Goal: Task Accomplishment & Management: Manage account settings

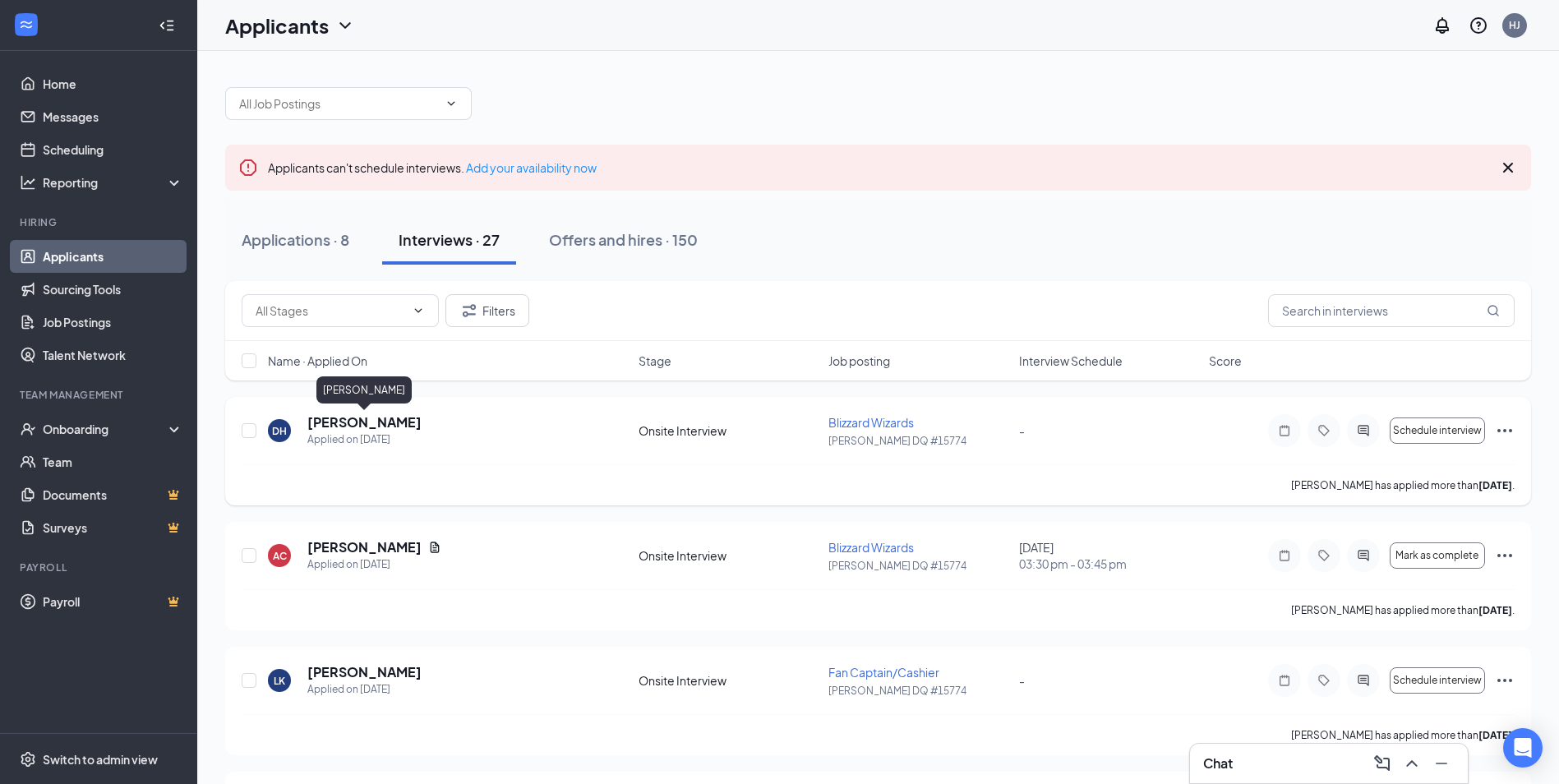
click at [383, 426] on h5 "[PERSON_NAME]" at bounding box center [364, 423] width 115 height 18
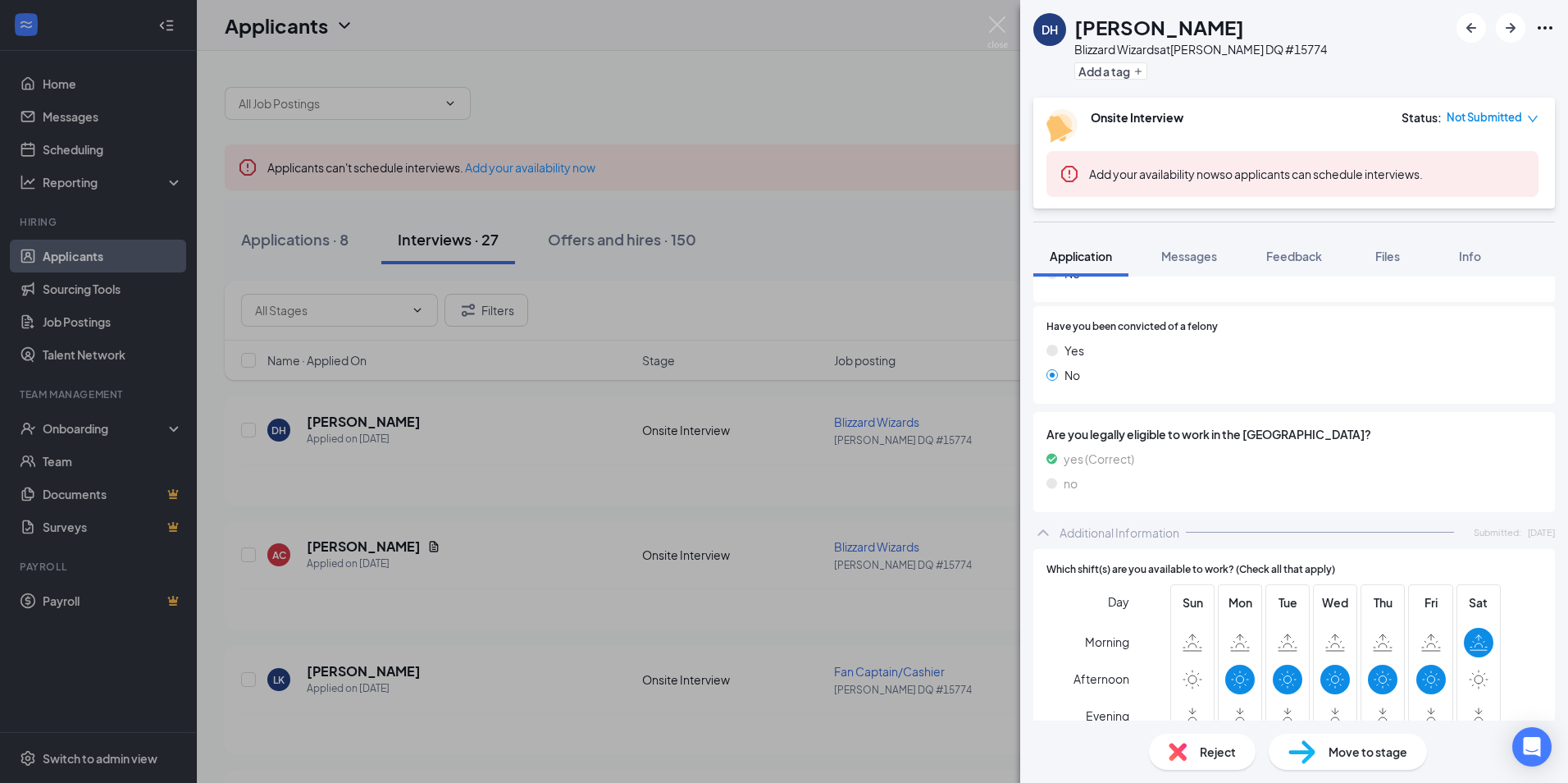
scroll to position [329, 0]
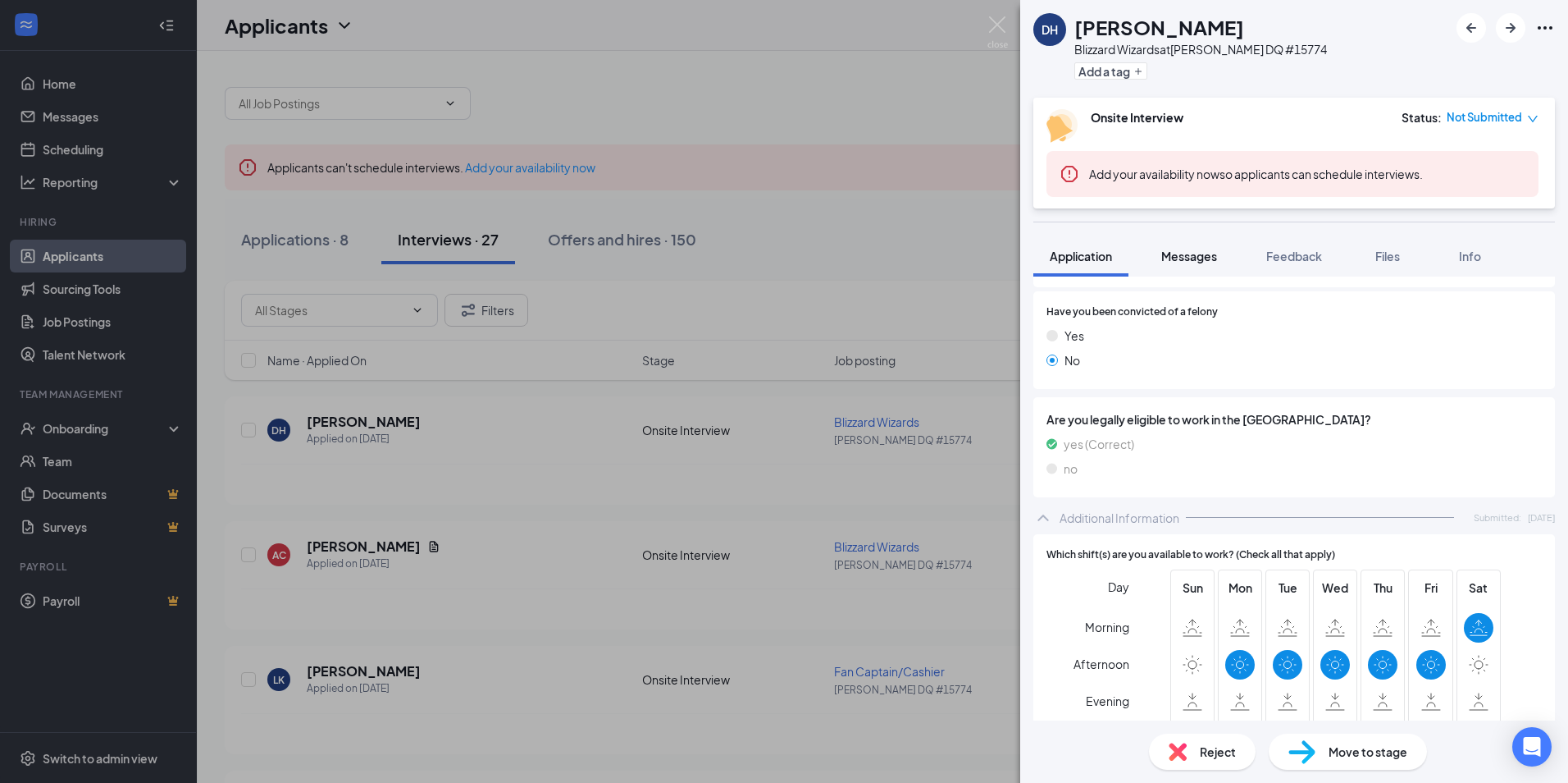
click at [1197, 261] on span "Messages" at bounding box center [1190, 256] width 55 height 15
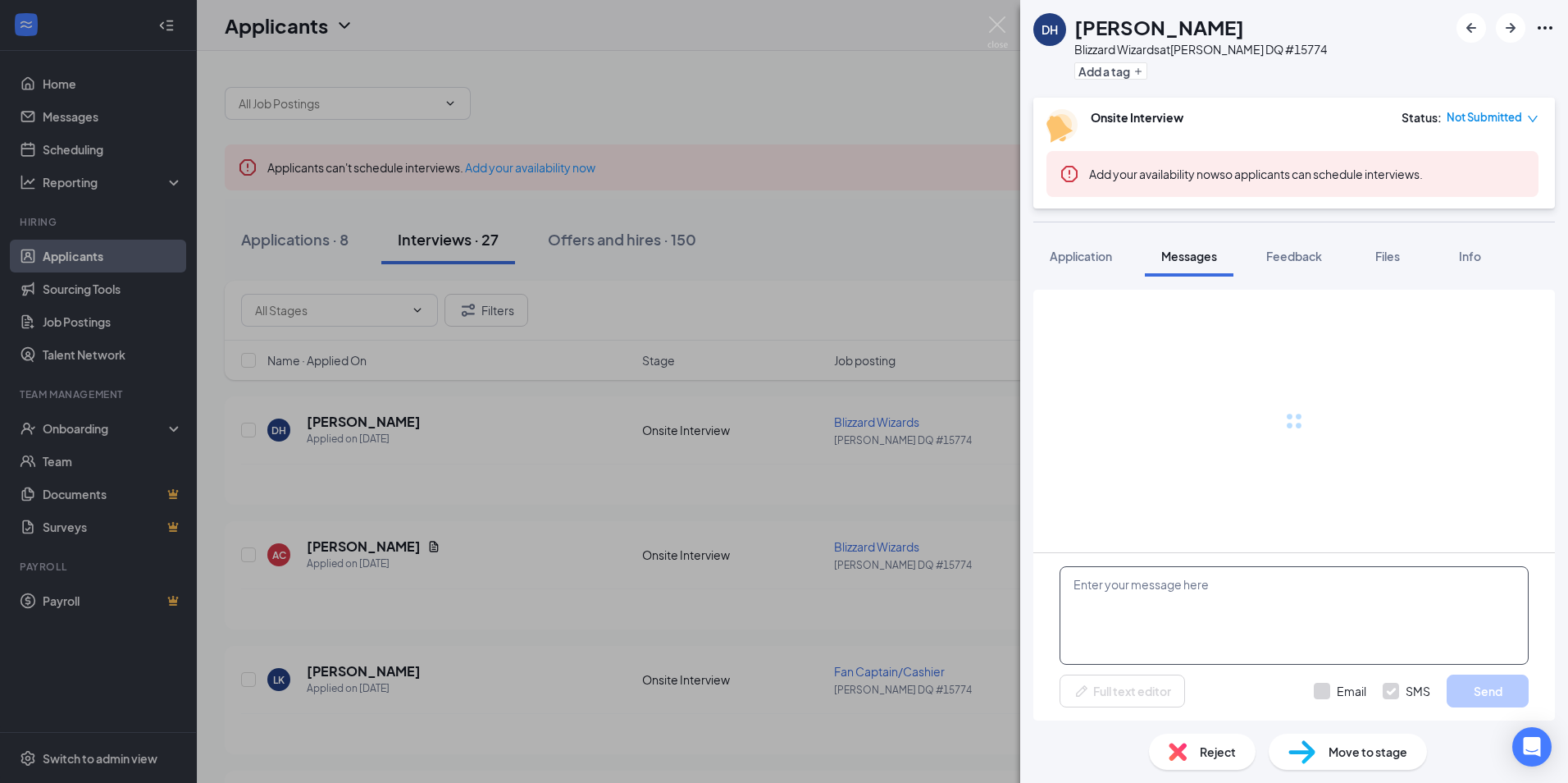
click at [1201, 606] on textarea at bounding box center [1294, 615] width 469 height 99
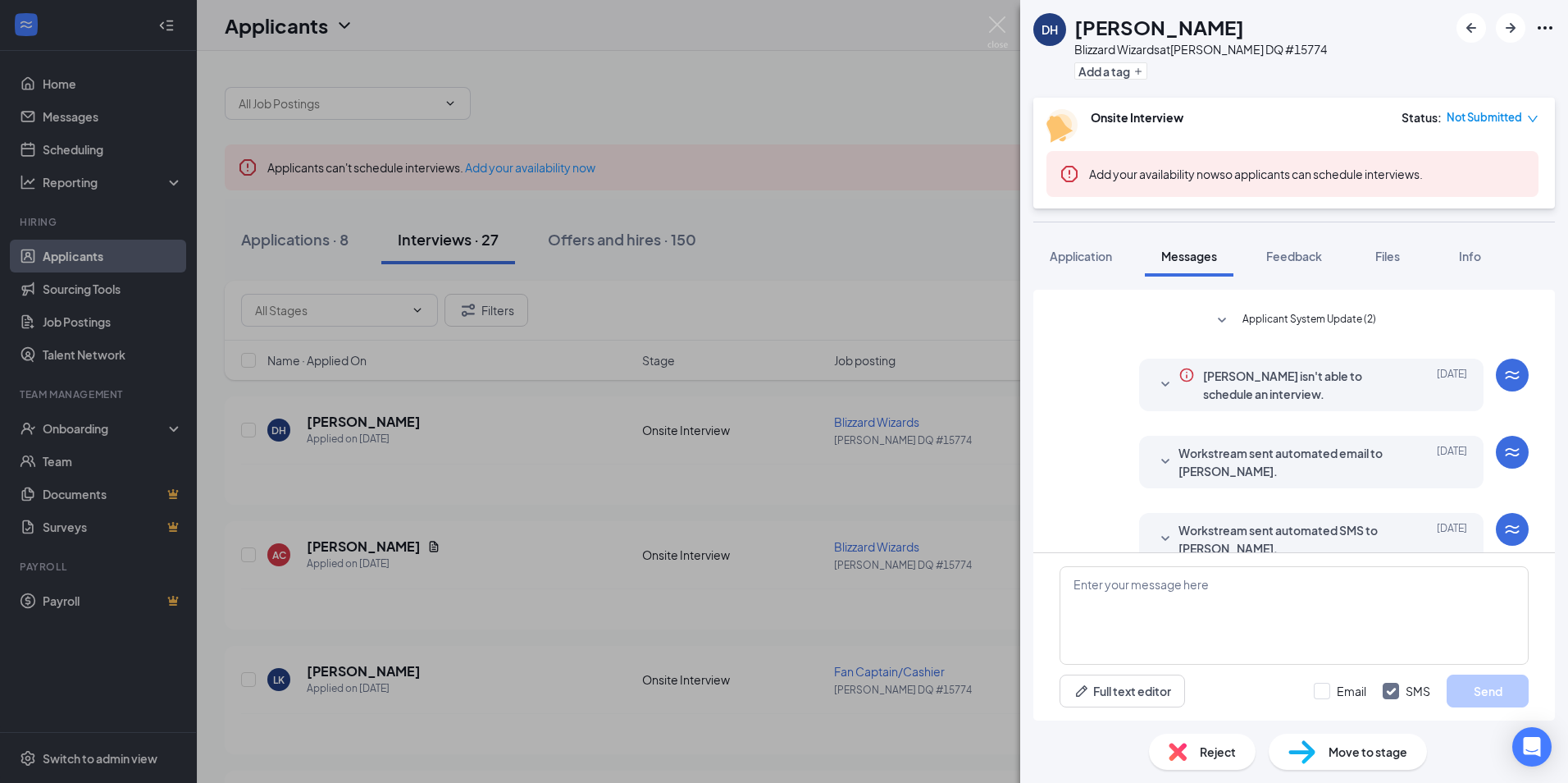
scroll to position [247, 0]
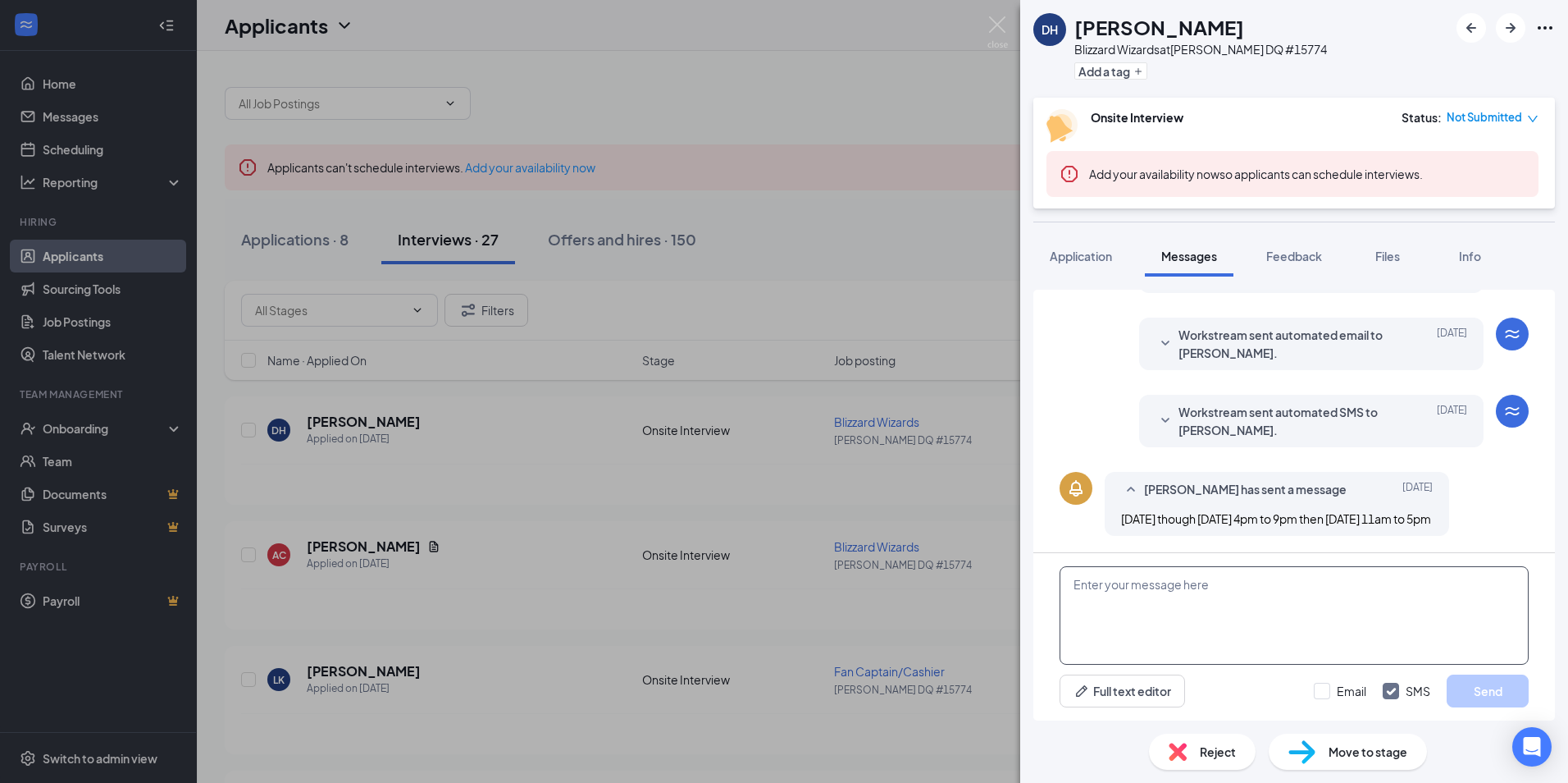
click at [1216, 605] on textarea at bounding box center [1294, 615] width 469 height 99
click at [1211, 593] on textarea "Hi, can you come in" at bounding box center [1294, 615] width 469 height 99
type textarea "Hi, can you come in [DATE] at 4 pm for an interview?"
click at [1311, 689] on div "Full text editor Email SMS Send" at bounding box center [1294, 692] width 469 height 33
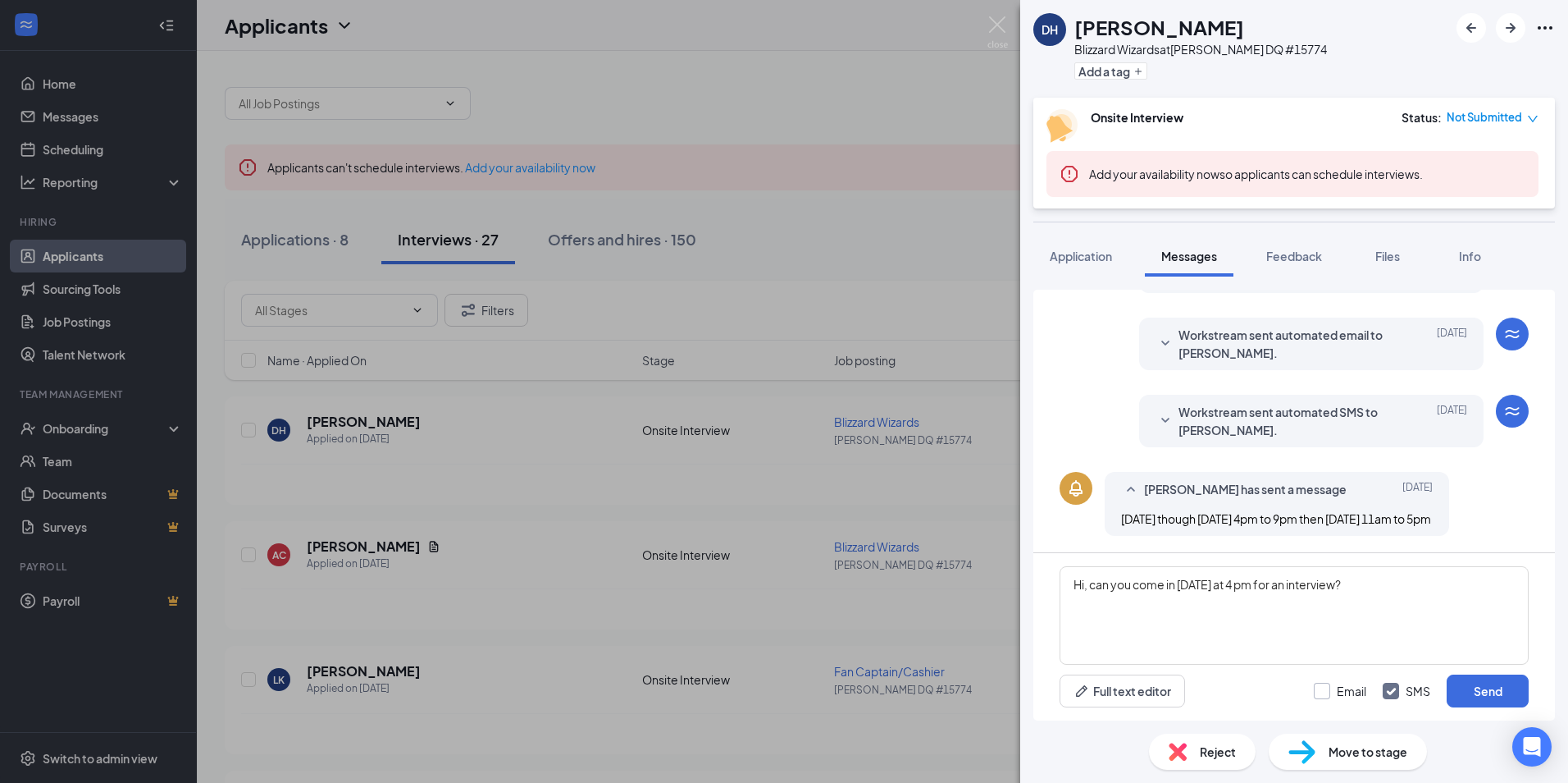
click at [1324, 694] on input "Email" at bounding box center [1340, 691] width 53 height 17
checkbox input "true"
click at [1496, 693] on button "Send" at bounding box center [1488, 692] width 82 height 33
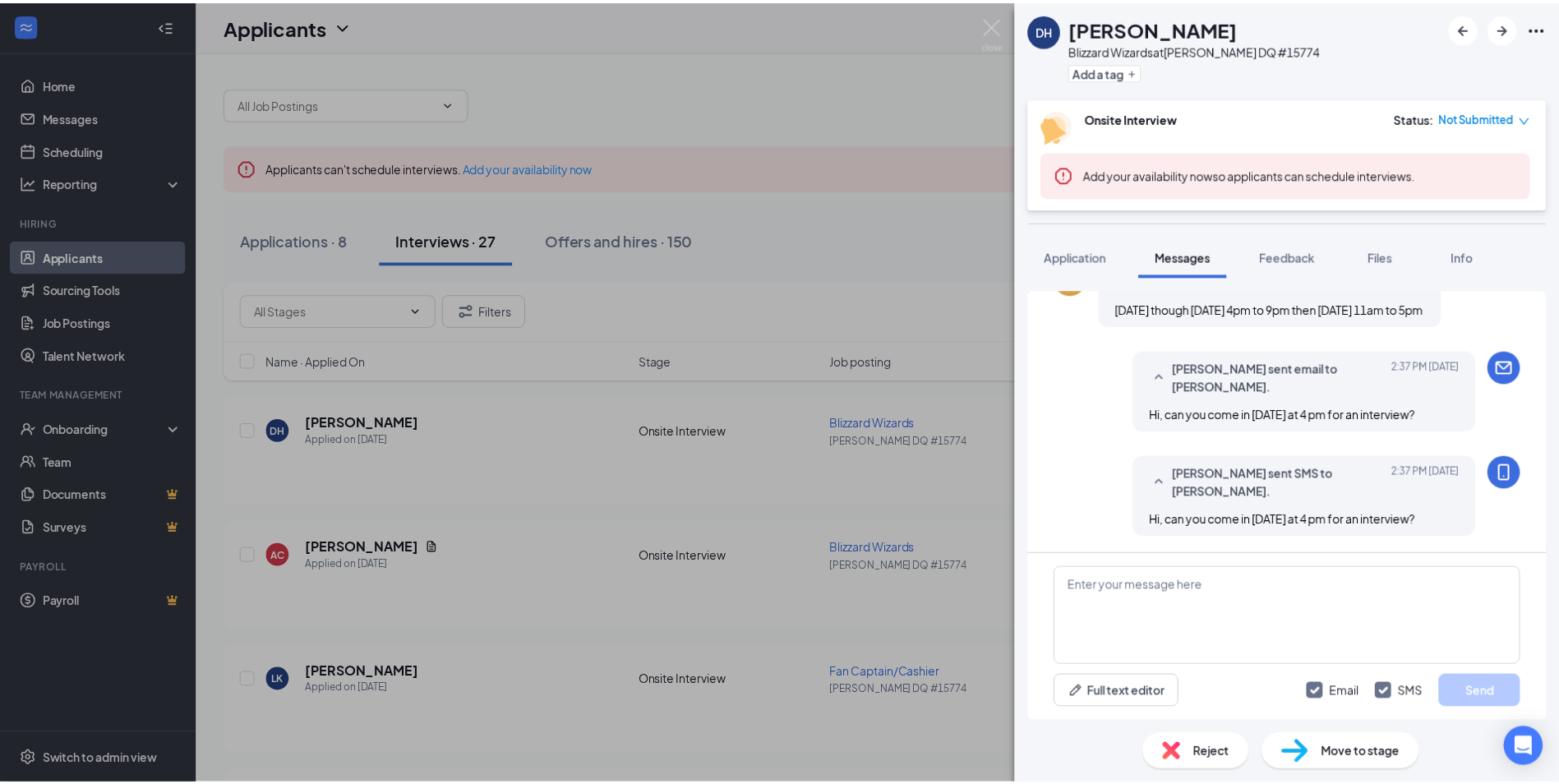
scroll to position [495, 0]
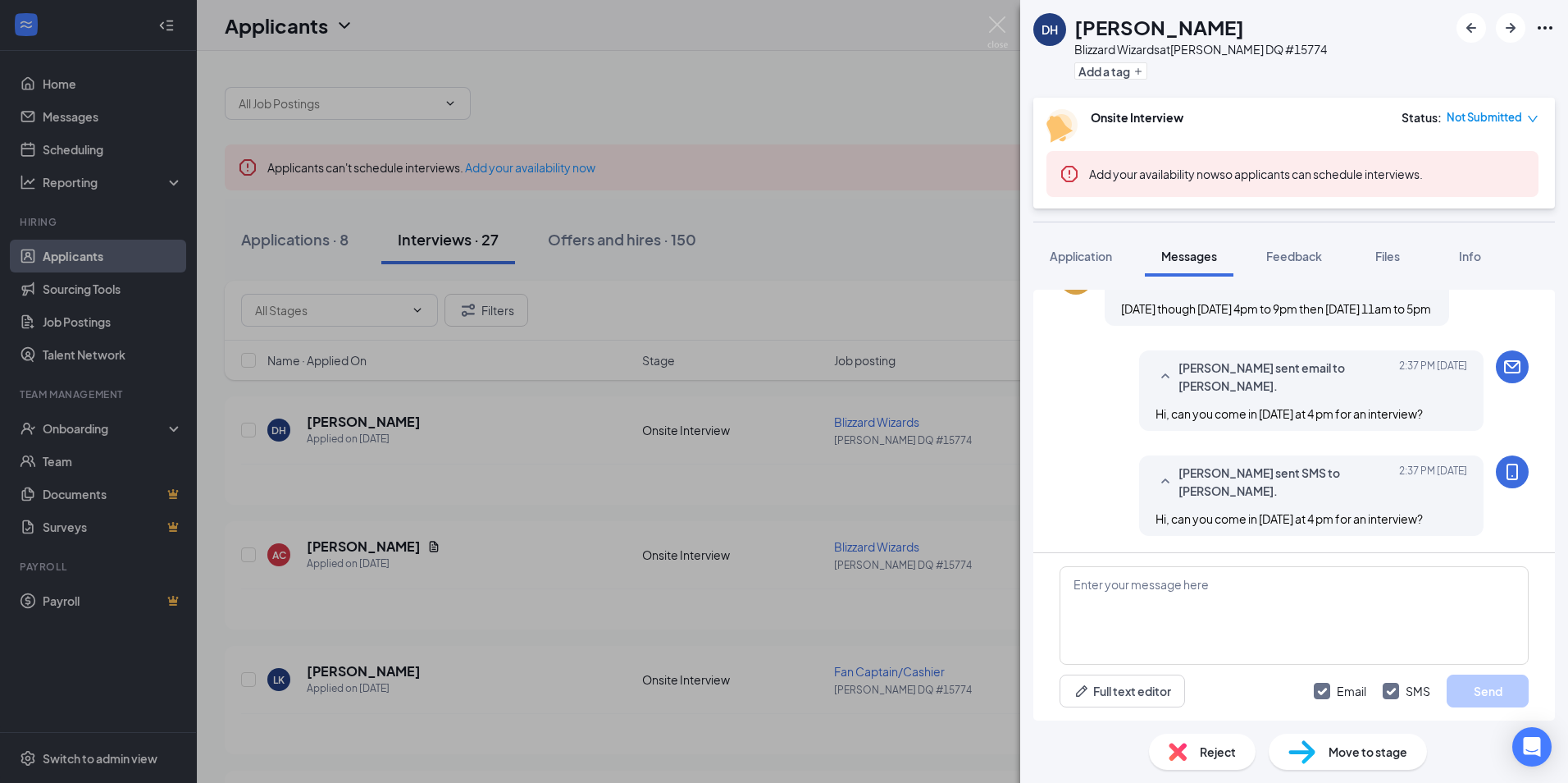
drag, startPoint x: 1014, startPoint y: 26, endPoint x: 999, endPoint y: 21, distance: 15.8
click at [1007, 23] on div "DH [PERSON_NAME] Blizzard Wizards at [PERSON_NAME] DQ #15774 Add a tag Onsite I…" at bounding box center [784, 392] width 1568 height 783
click at [999, 21] on img at bounding box center [998, 32] width 20 height 32
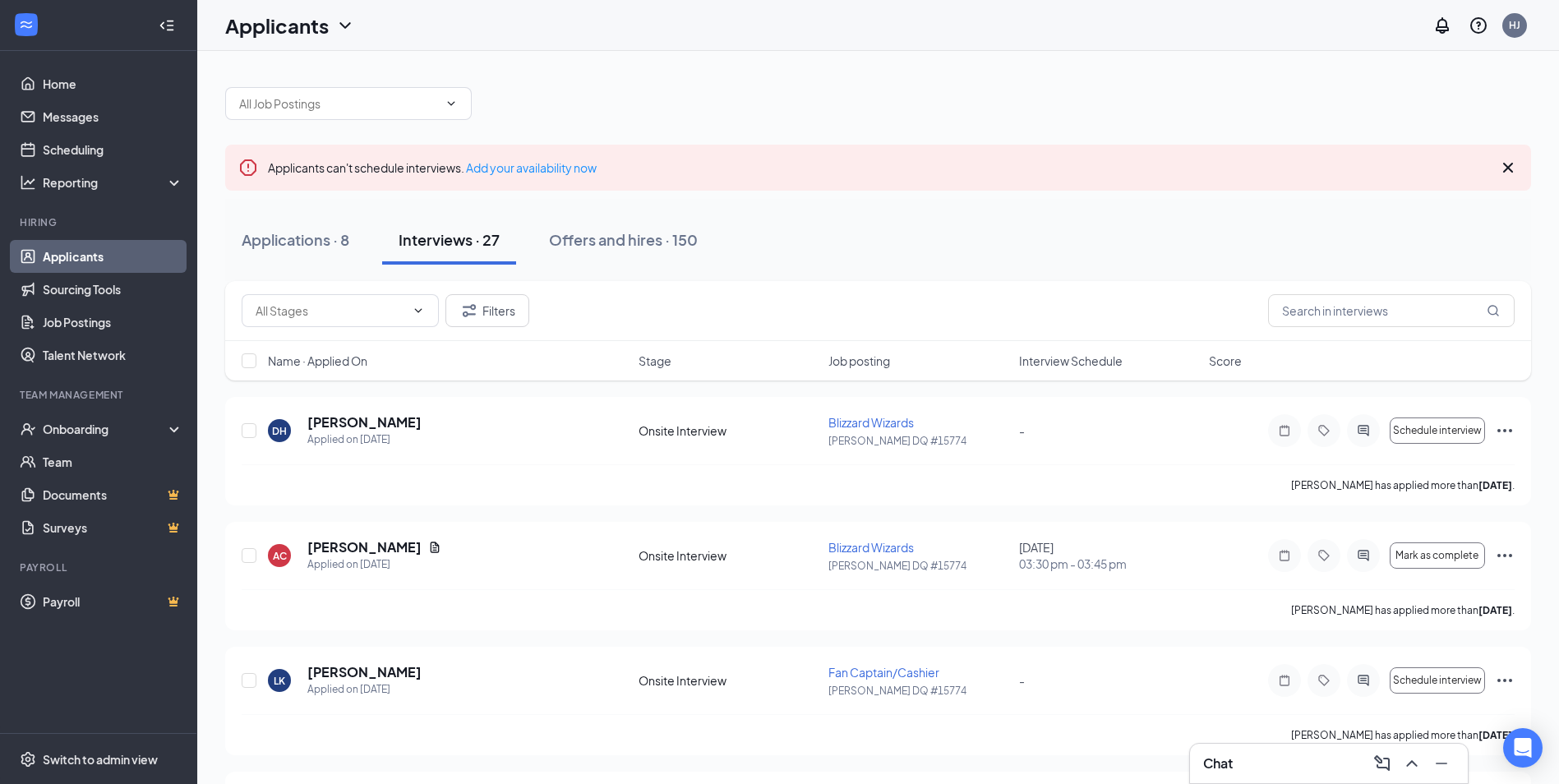
click at [1060, 252] on div "Applications · 8 Interviews · 27 Offers and hires · 150" at bounding box center [878, 239] width 1306 height 49
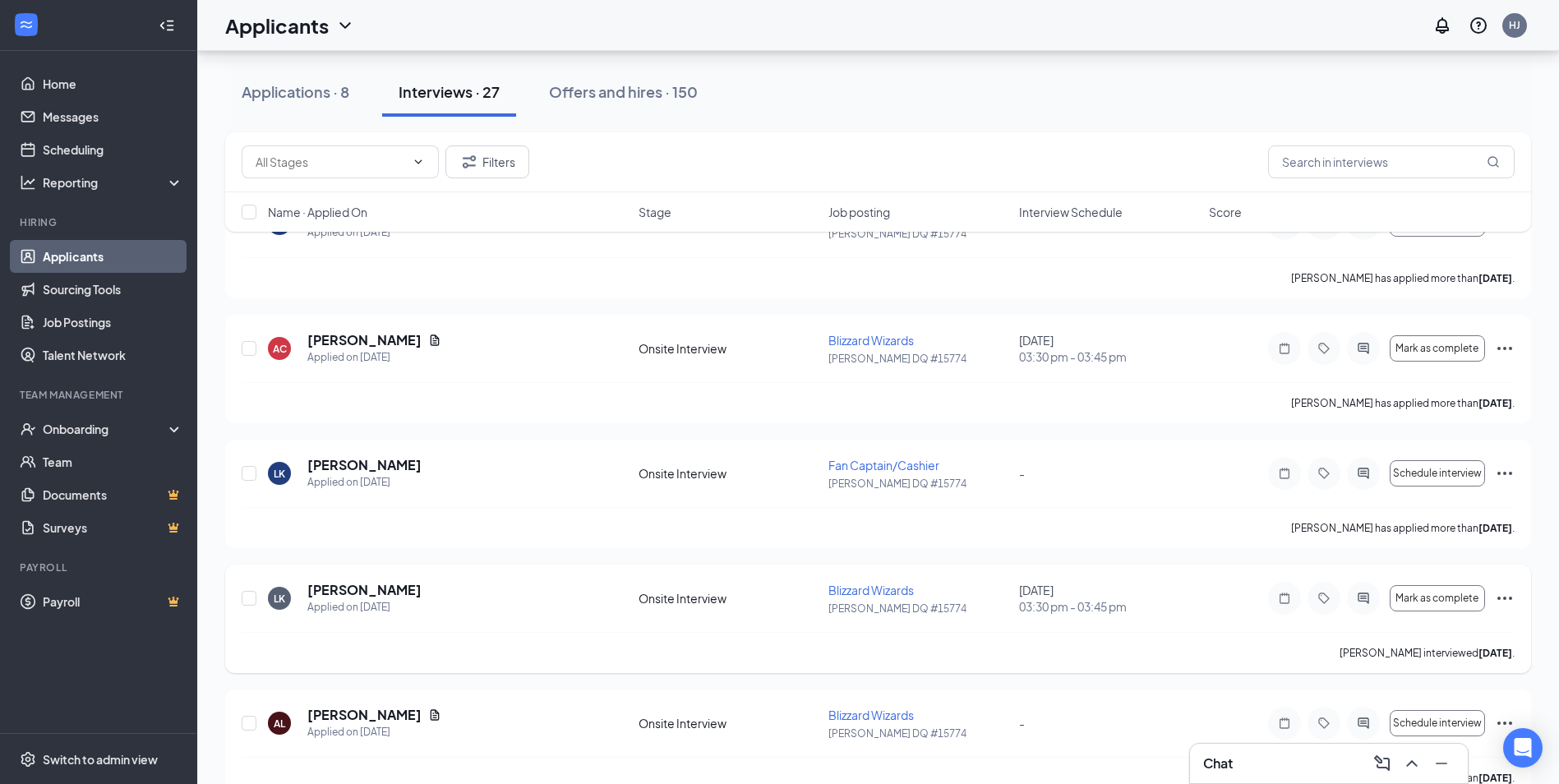
scroll to position [247, 0]
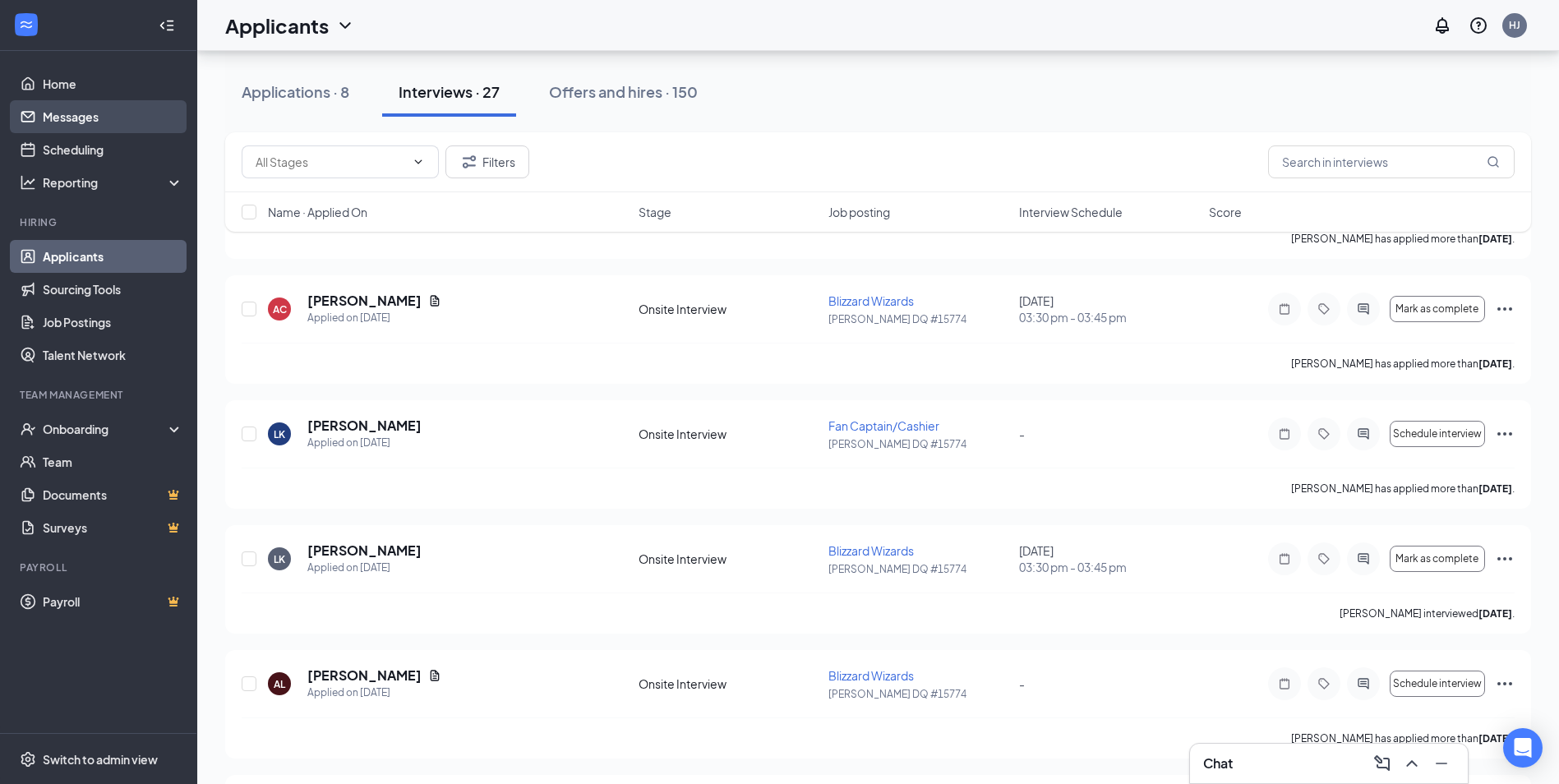
drag, startPoint x: 77, startPoint y: 107, endPoint x: 71, endPoint y: 115, distance: 10.0
click at [76, 107] on link "Messages" at bounding box center [113, 116] width 141 height 33
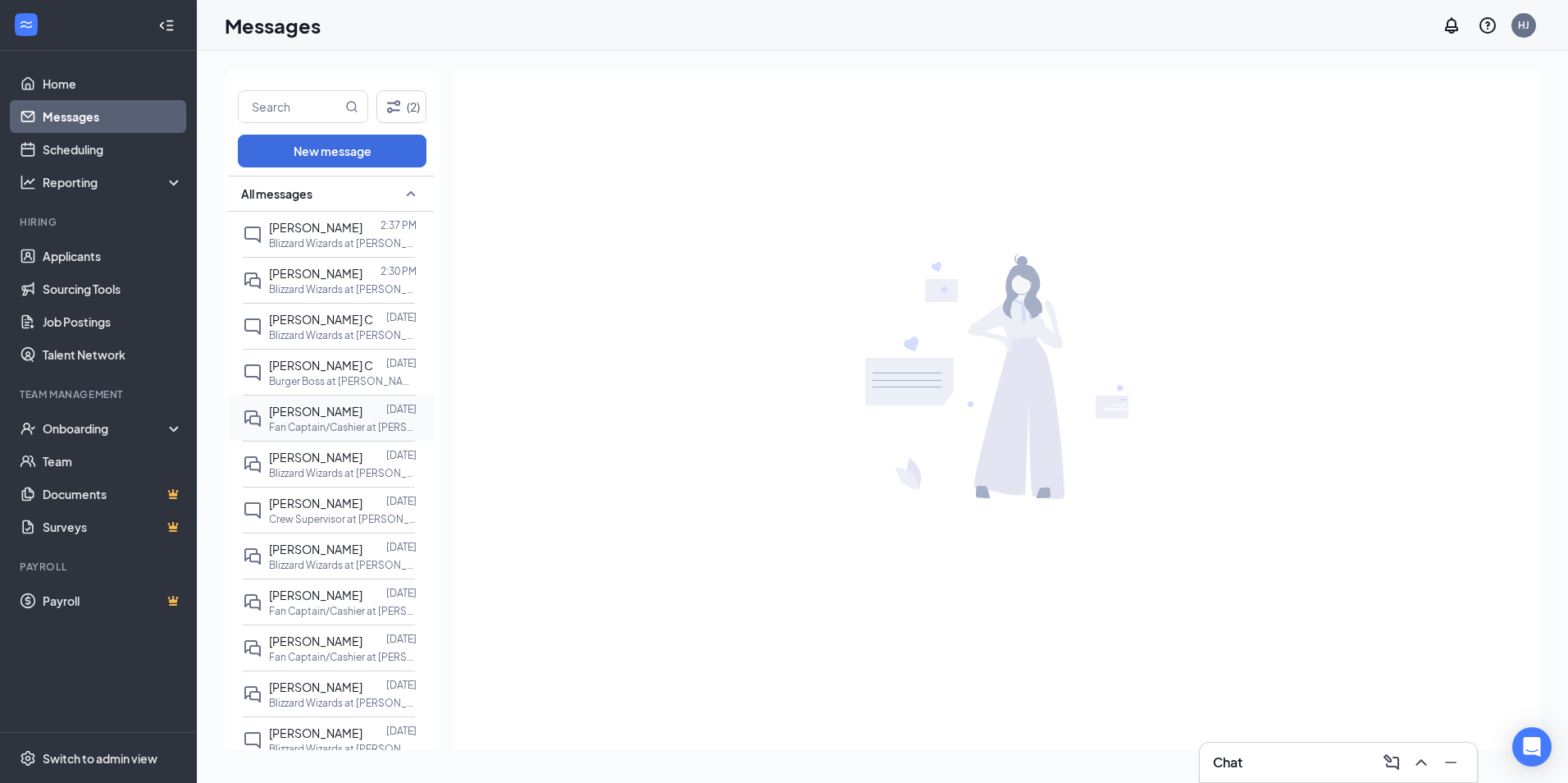
click at [312, 428] on p "Fan Captain/Cashier at [PERSON_NAME] DQ #15774" at bounding box center [343, 427] width 148 height 14
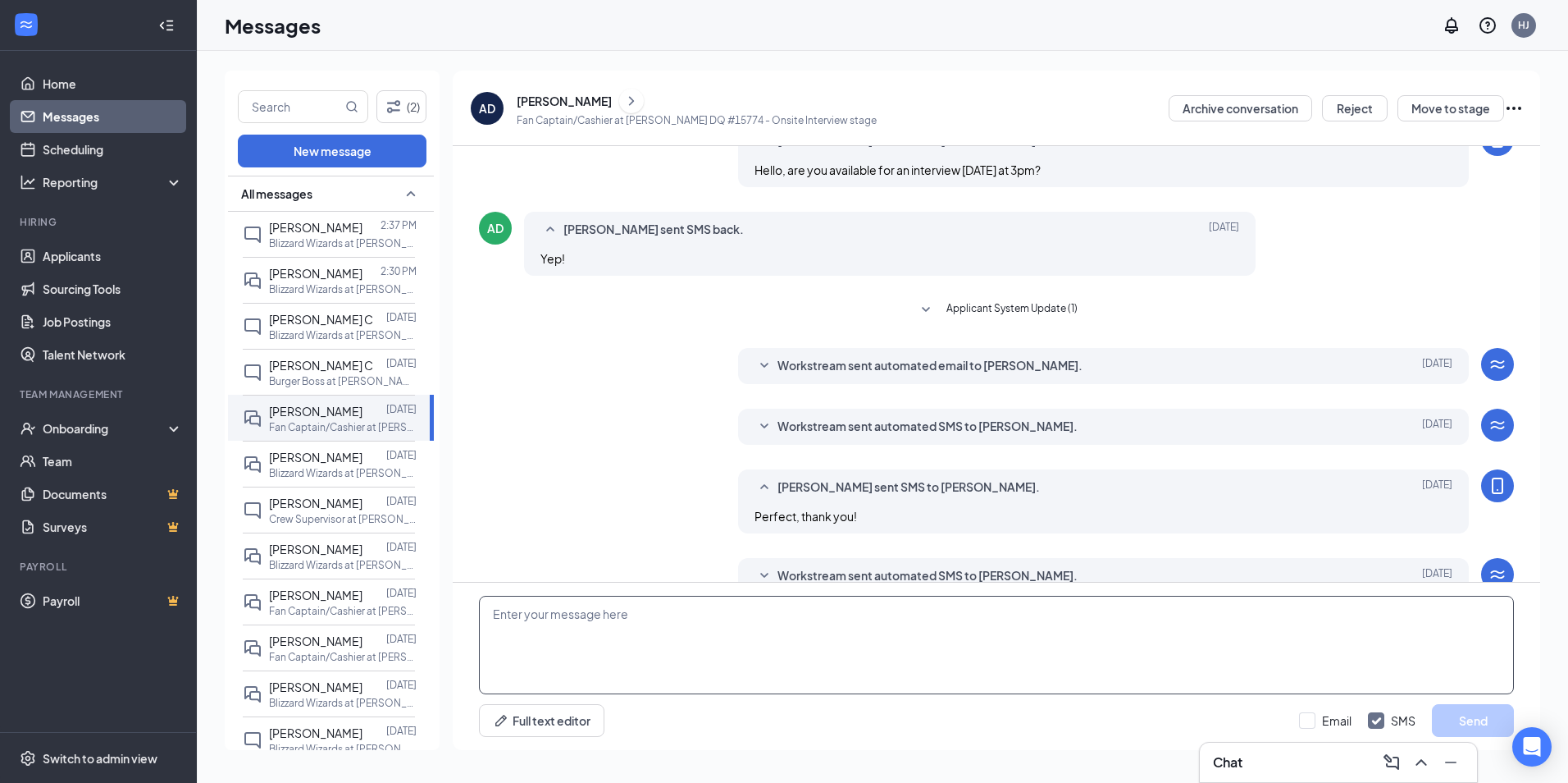
scroll to position [295, 0]
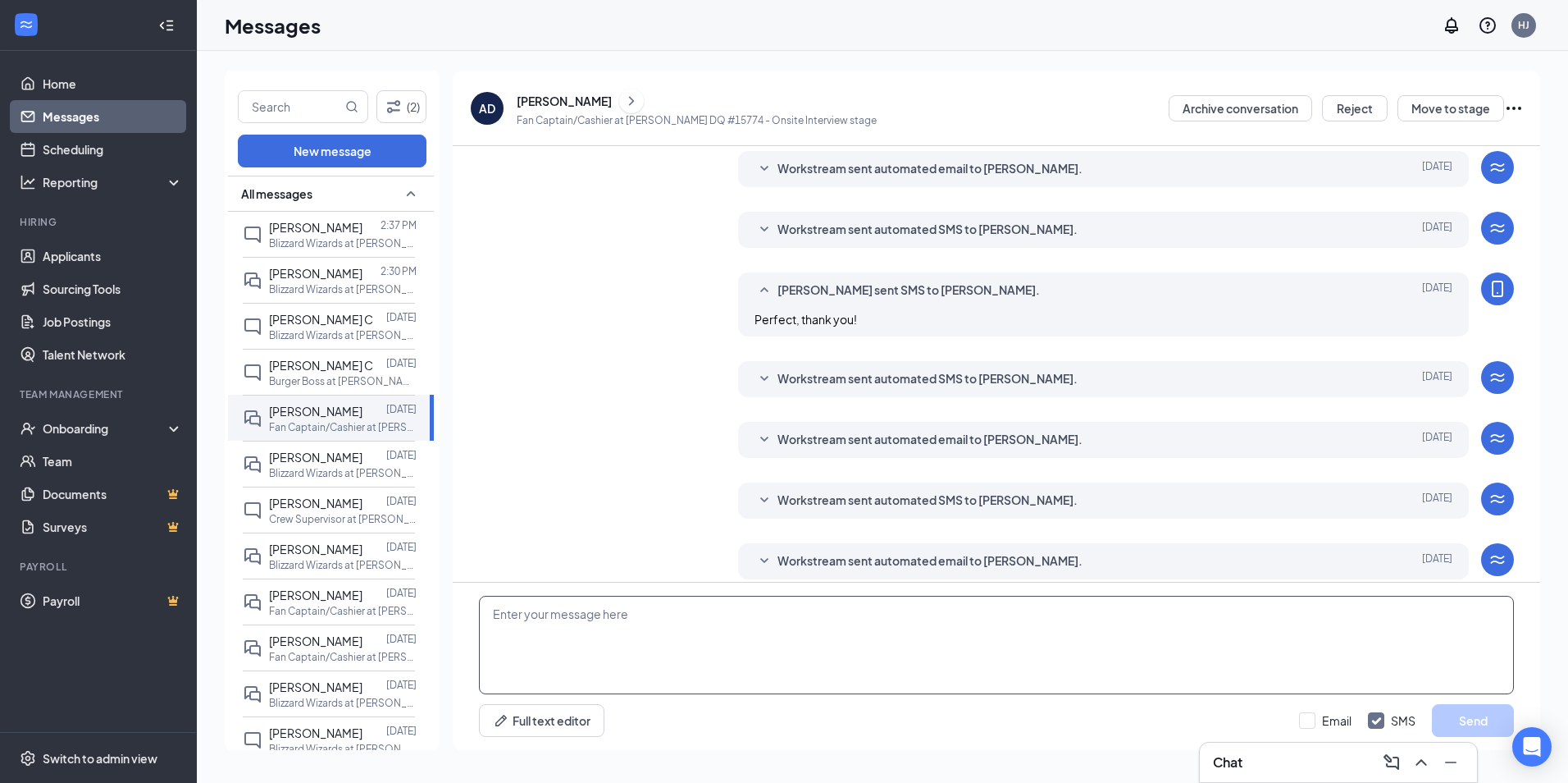
click at [691, 616] on textarea at bounding box center [997, 644] width 1035 height 99
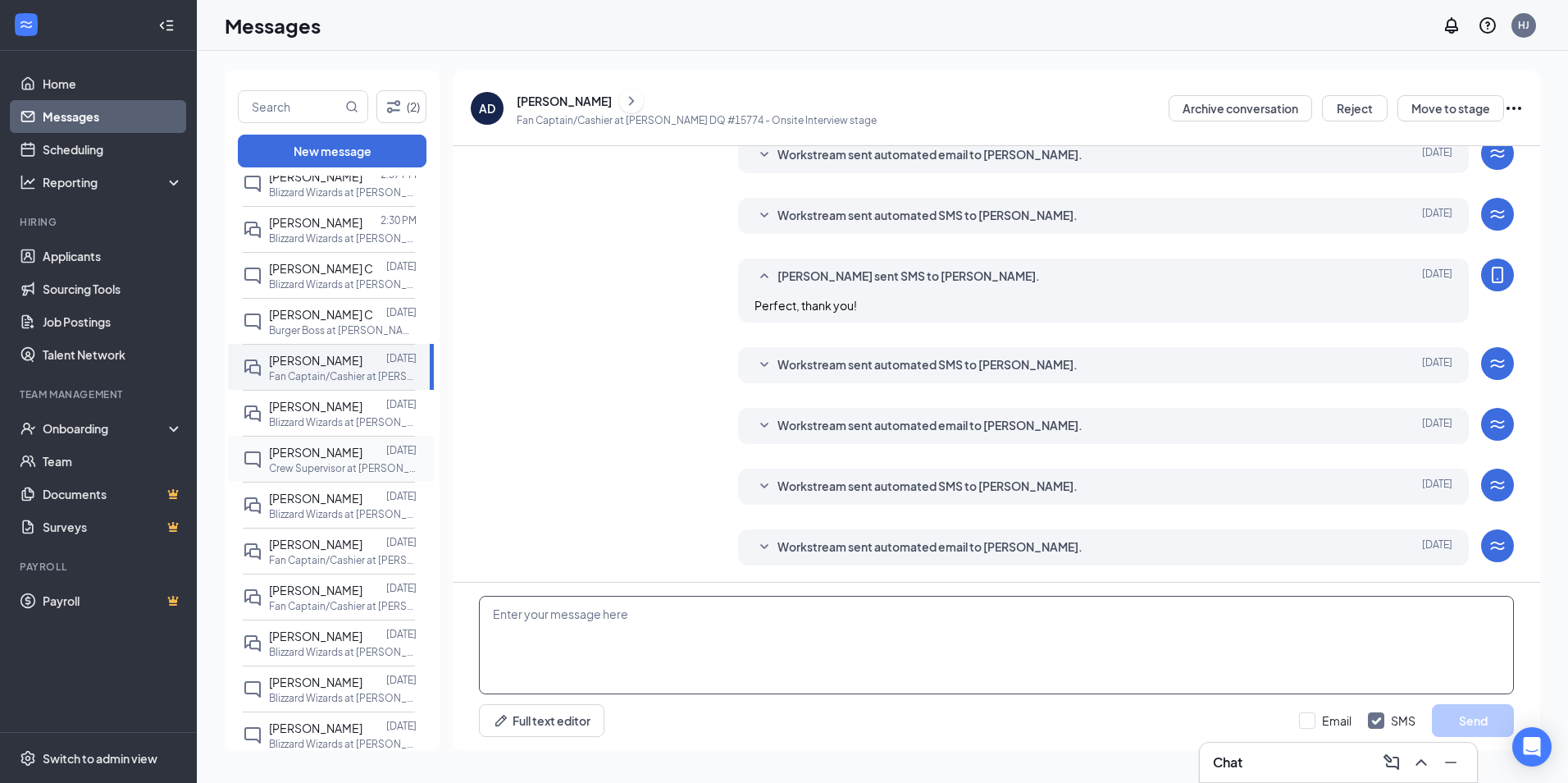
scroll to position [0, 0]
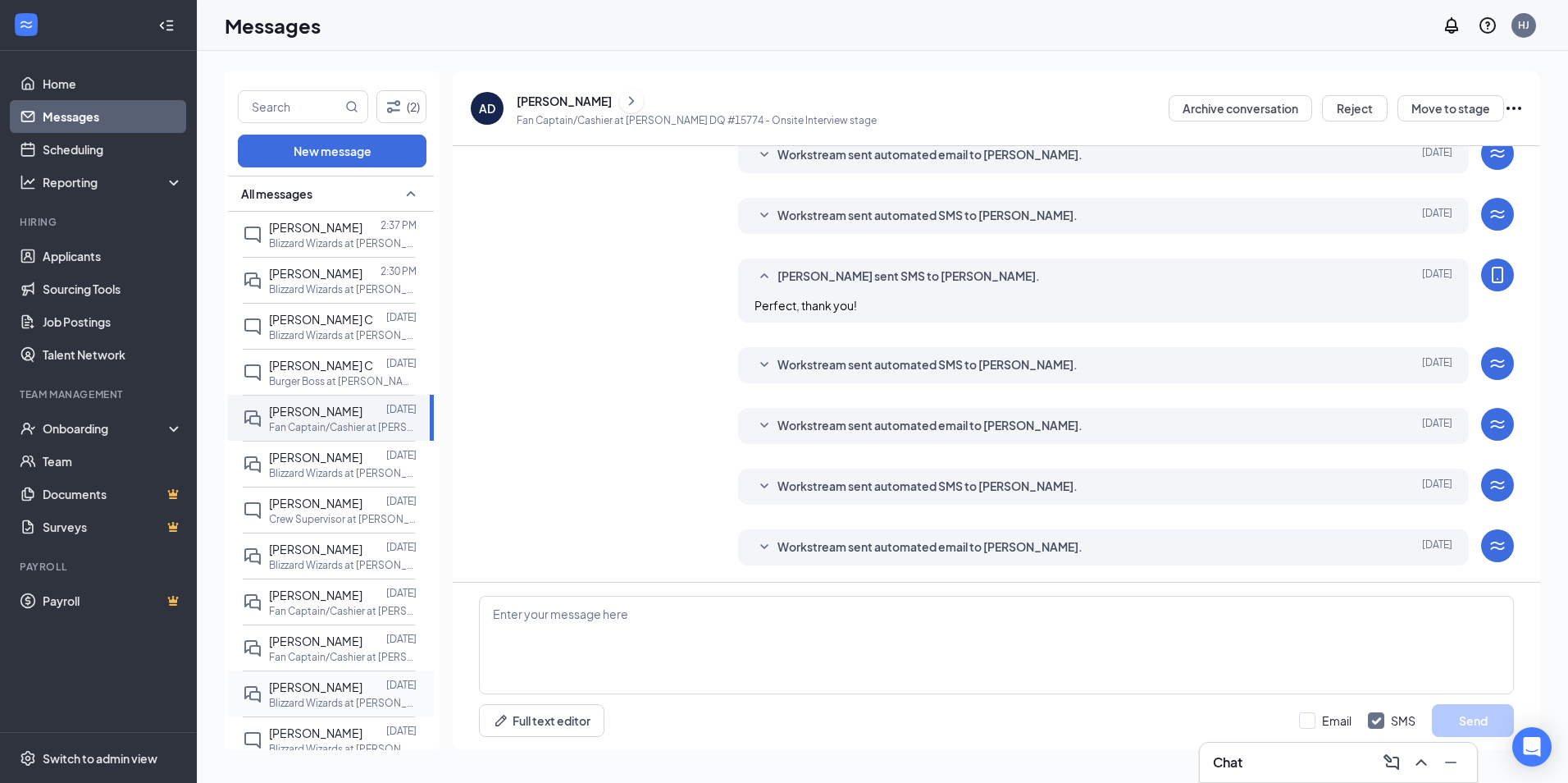
click at [337, 680] on span "[PERSON_NAME]" at bounding box center [316, 687] width 93 height 15
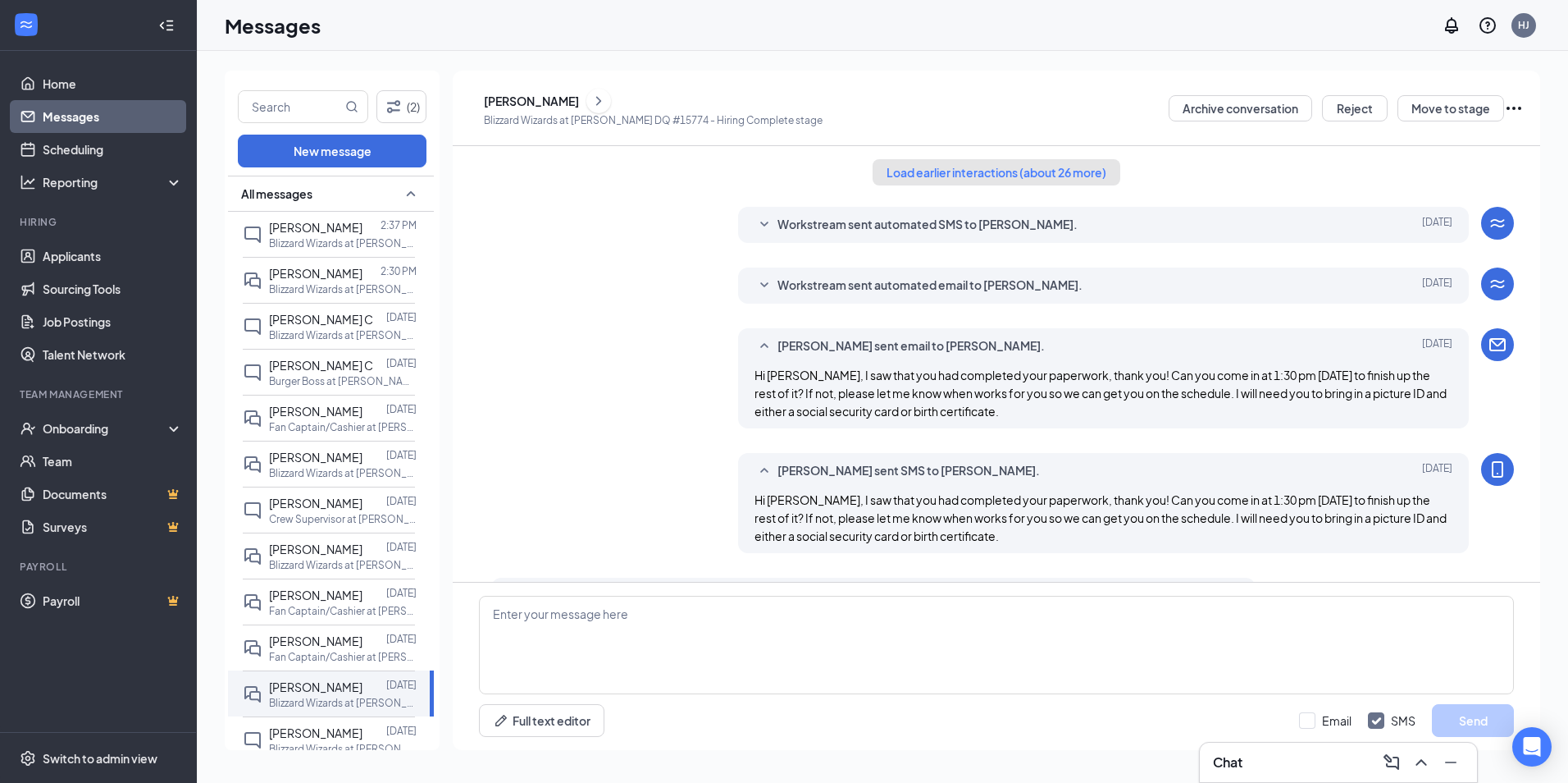
click at [963, 172] on button "Load earlier interactions (about 26 more)" at bounding box center [997, 172] width 247 height 26
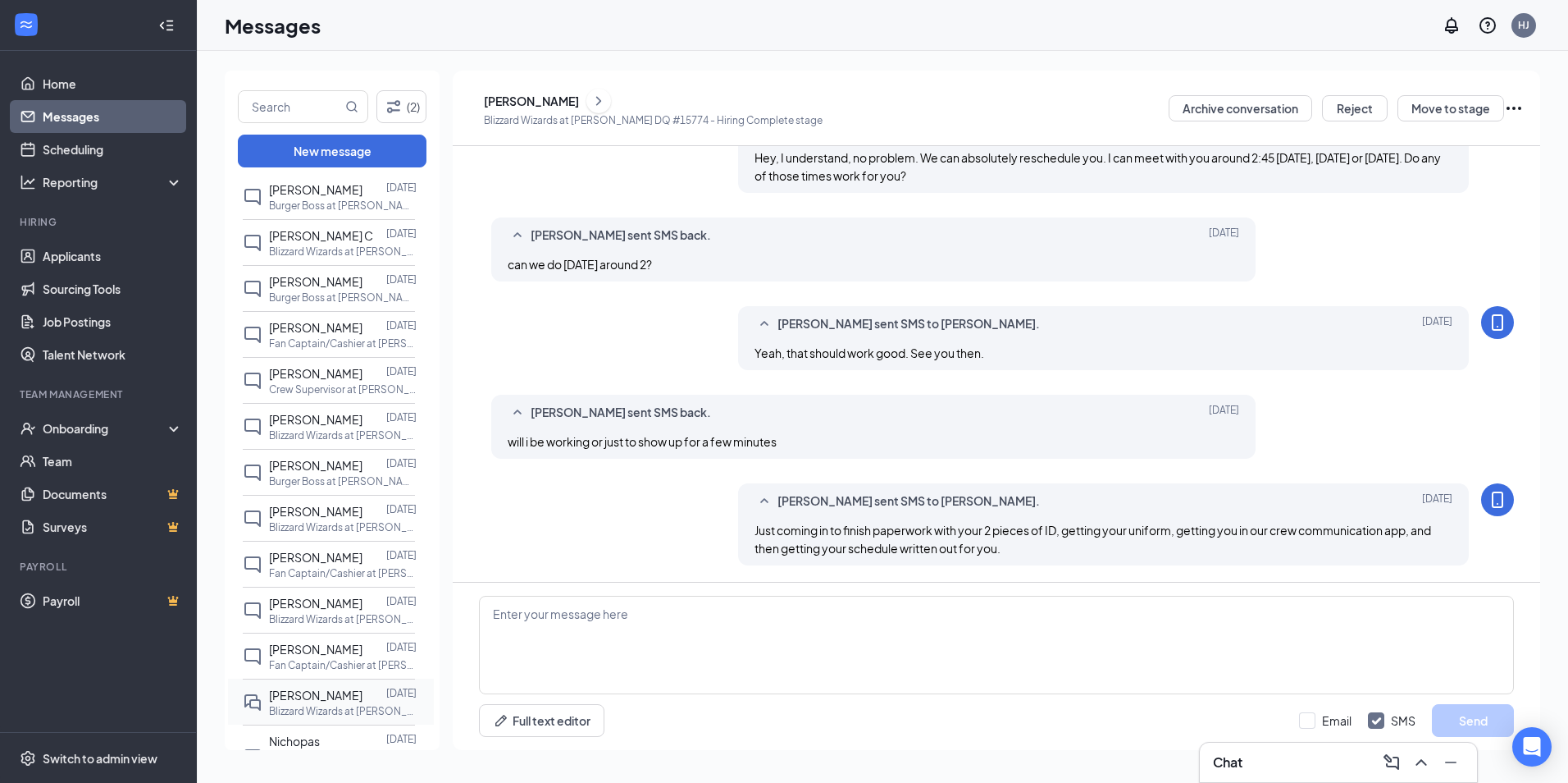
scroll to position [821, 0]
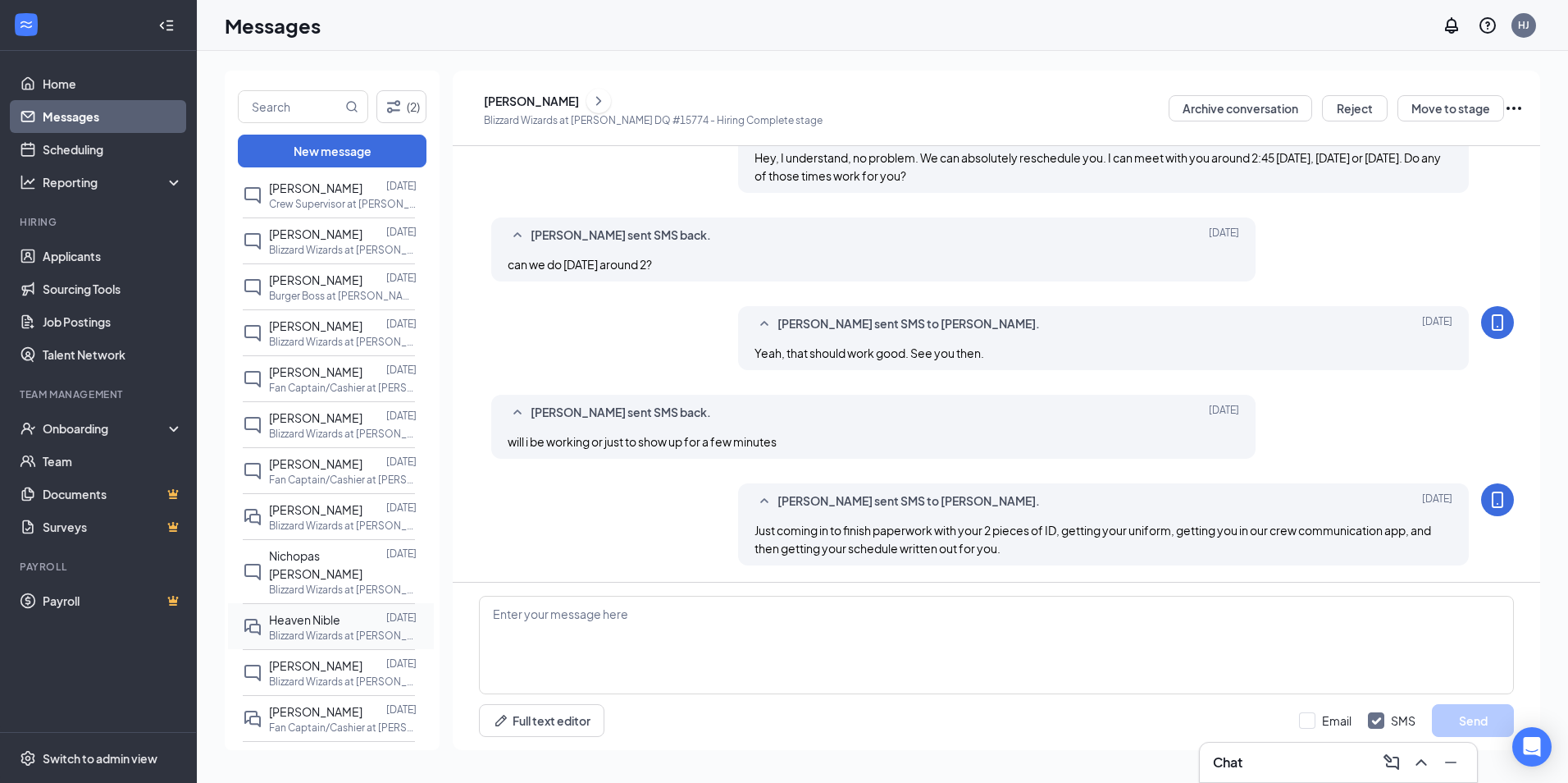
click at [316, 629] on p "Blizzard Wizards at [PERSON_NAME] DQ #15774" at bounding box center [343, 635] width 148 height 14
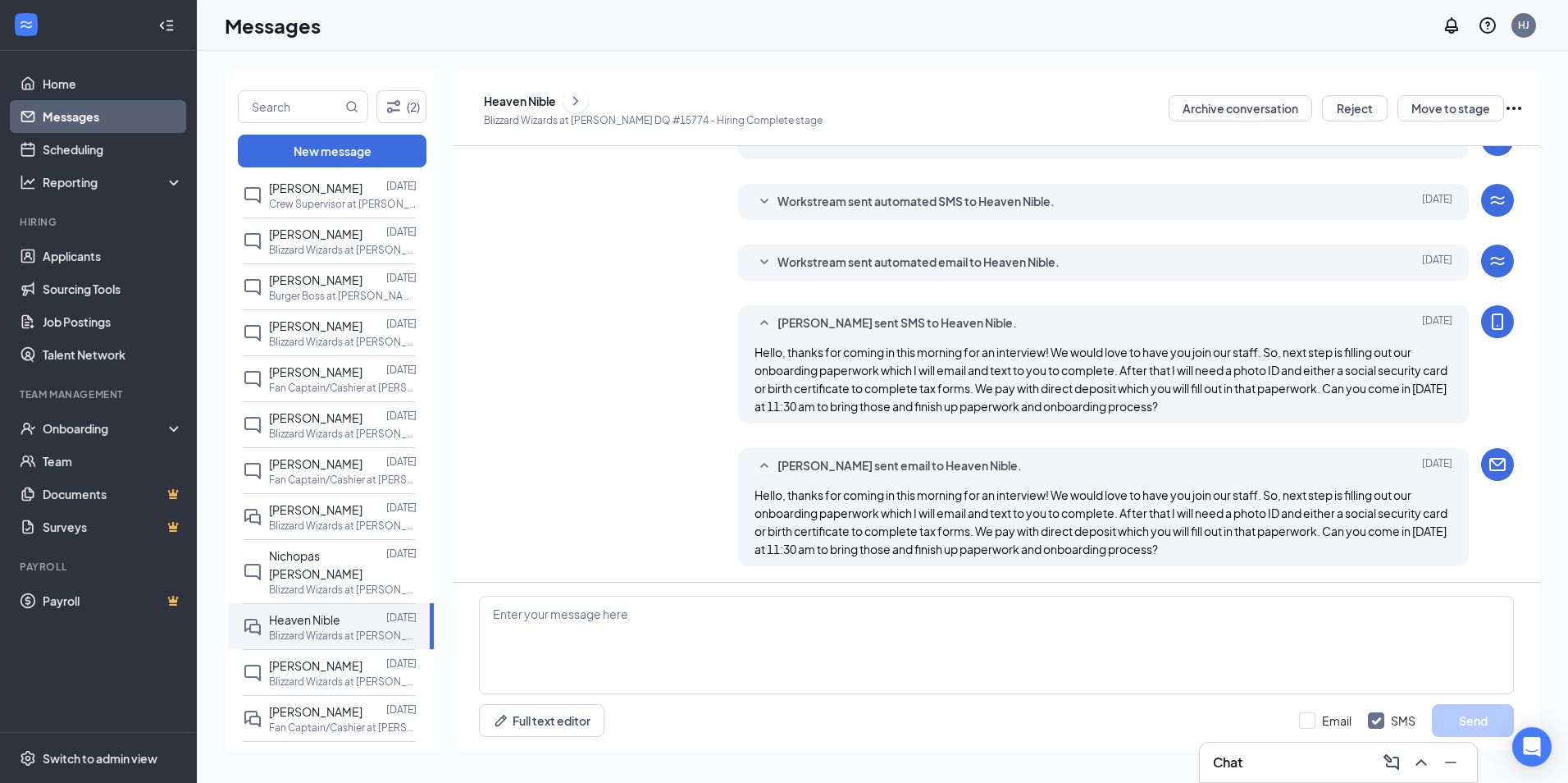
scroll to position [254, 0]
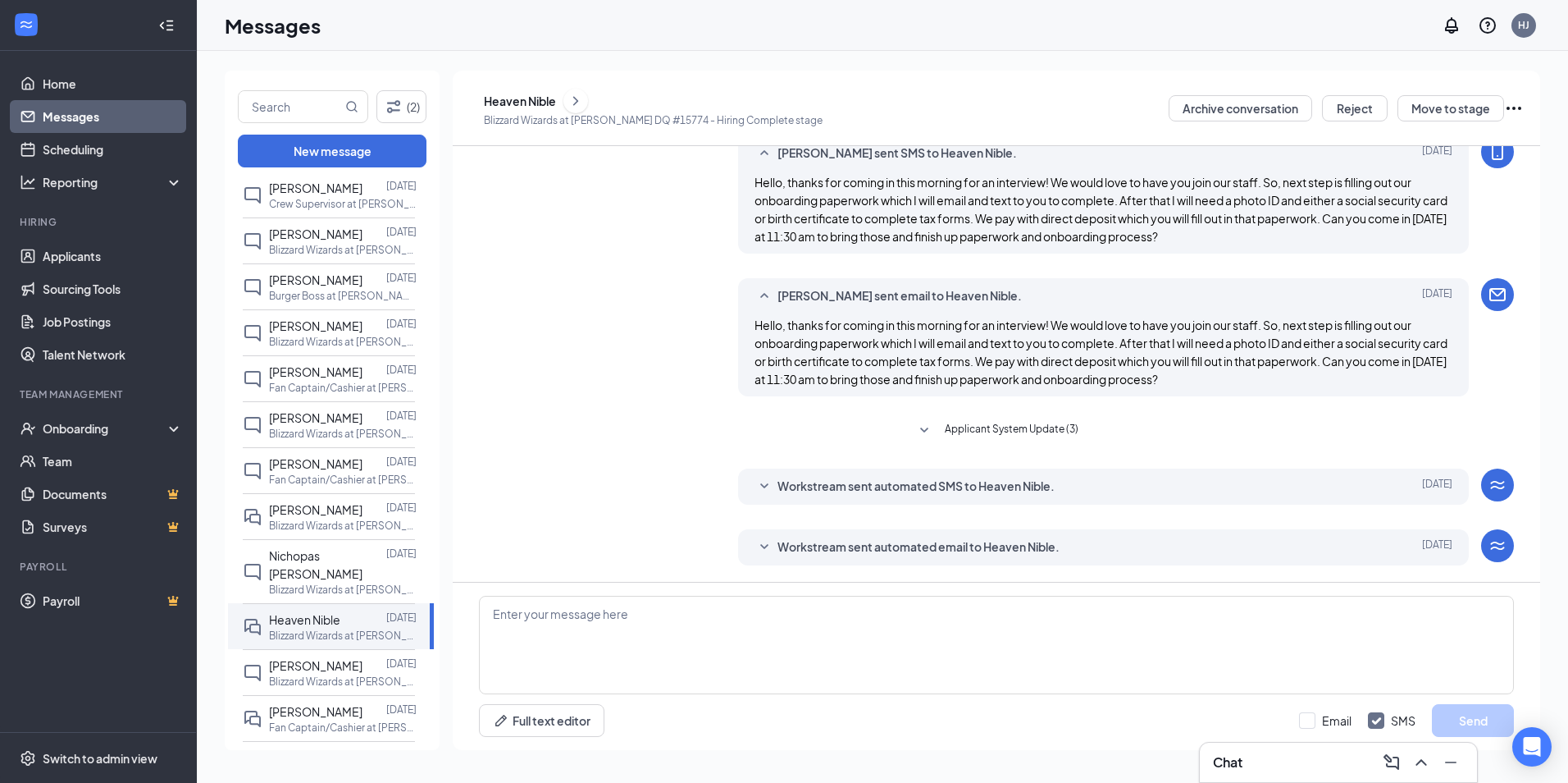
drag, startPoint x: 1258, startPoint y: 382, endPoint x: 1009, endPoint y: 329, distance: 254.6
click at [1009, 329] on span "Hello, thanks for coming in this morning for an interview! We would love to hav…" at bounding box center [1101, 352] width 693 height 69
drag, startPoint x: 1349, startPoint y: 392, endPoint x: 1294, endPoint y: 373, distance: 58.2
click at [1335, 387] on div "[PERSON_NAME] sent email to Heaven Nible. [DATE] Hello, thanks for coming in th…" at bounding box center [1104, 337] width 732 height 118
drag, startPoint x: 1294, startPoint y: 373, endPoint x: 748, endPoint y: 320, distance: 548.6
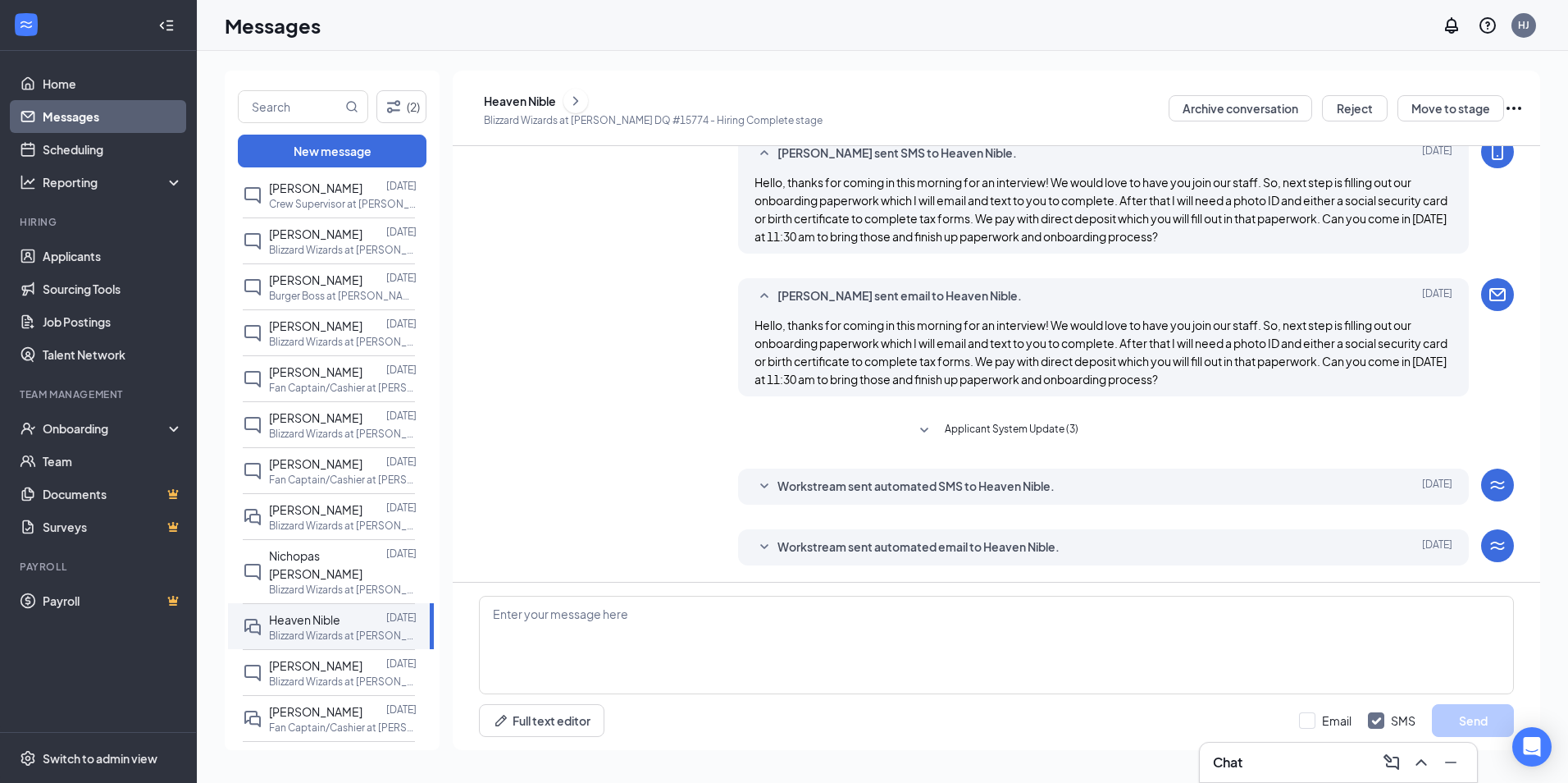
click at [748, 320] on div "[PERSON_NAME] sent email to Heaven Nible. [DATE] Hello, thanks for coming in th…" at bounding box center [1104, 337] width 732 height 118
copy span "Hello, thanks for coming in this morning for an interview! We would love to hav…"
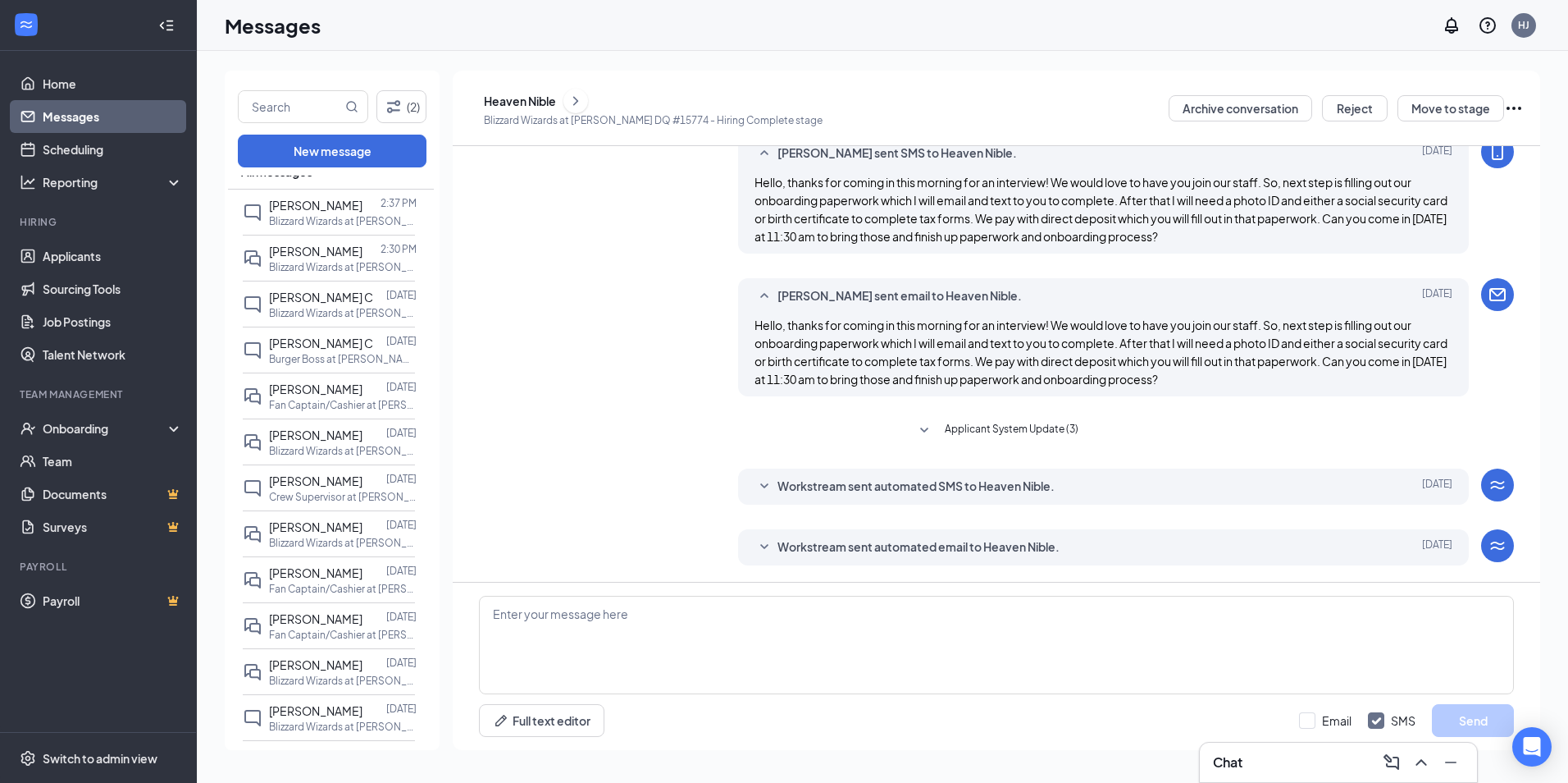
scroll to position [0, 0]
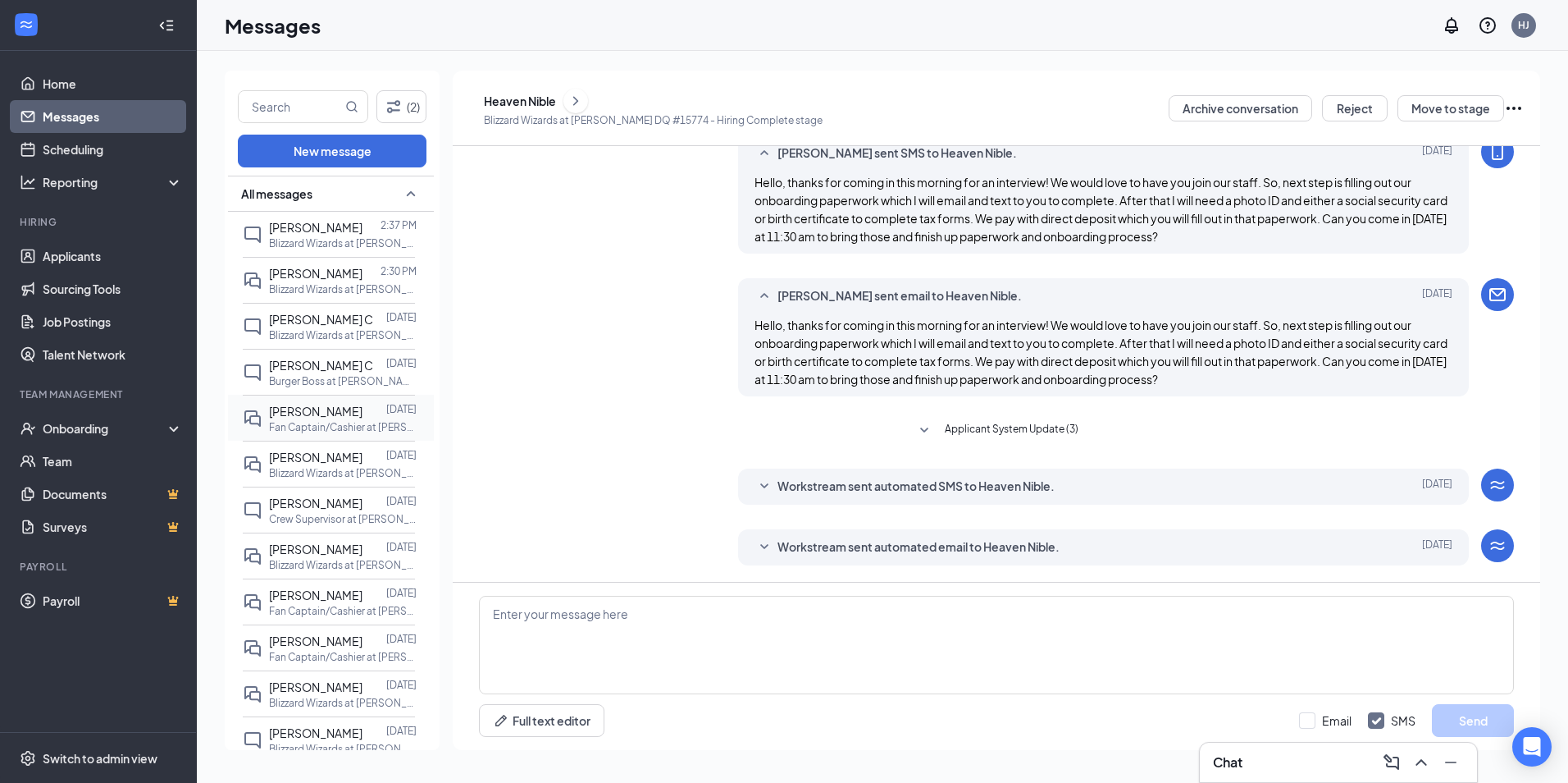
click at [304, 425] on p "Fan Captain/Cashier at [PERSON_NAME] DQ #15774" at bounding box center [343, 427] width 148 height 14
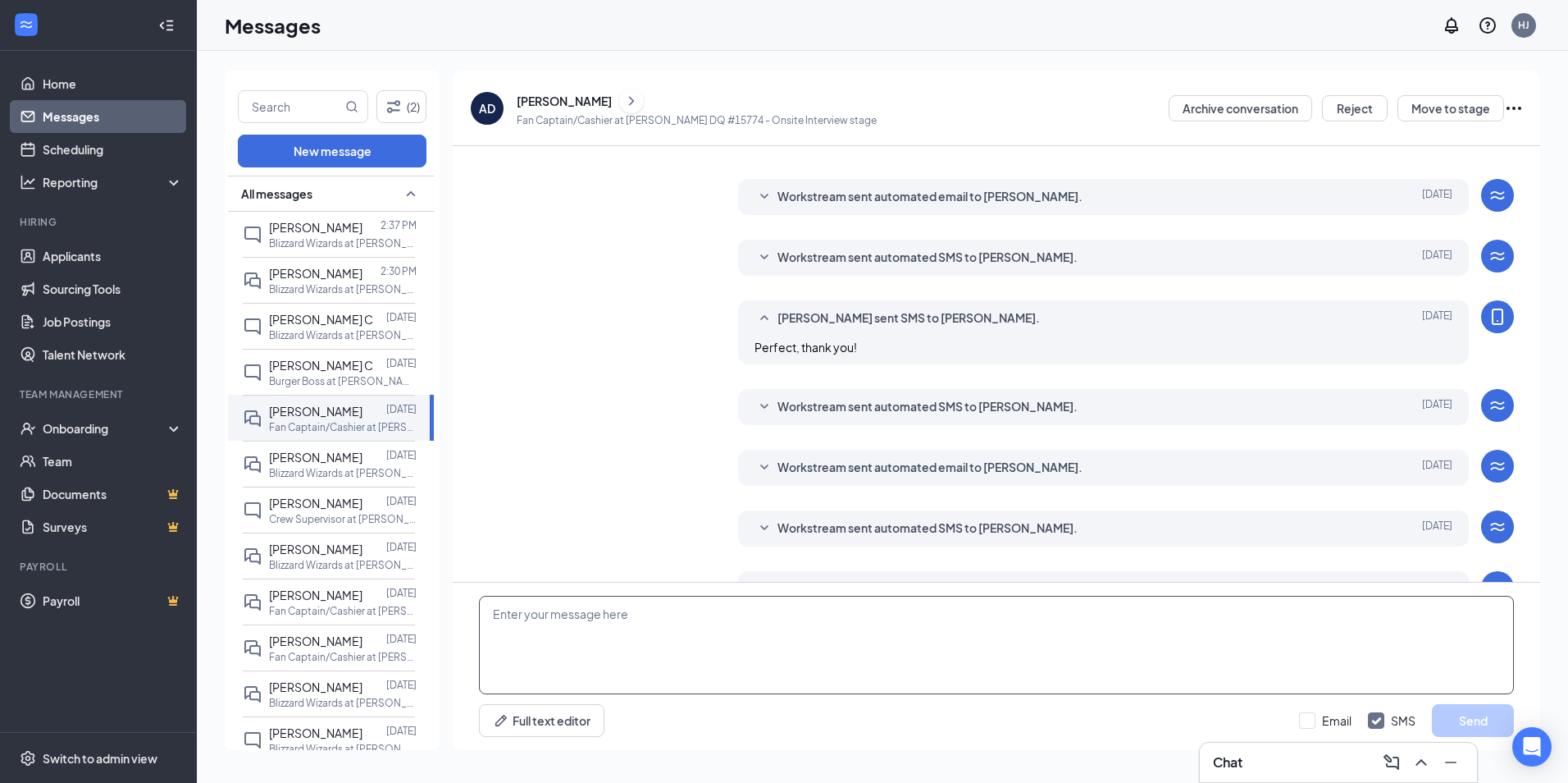
scroll to position [295, 0]
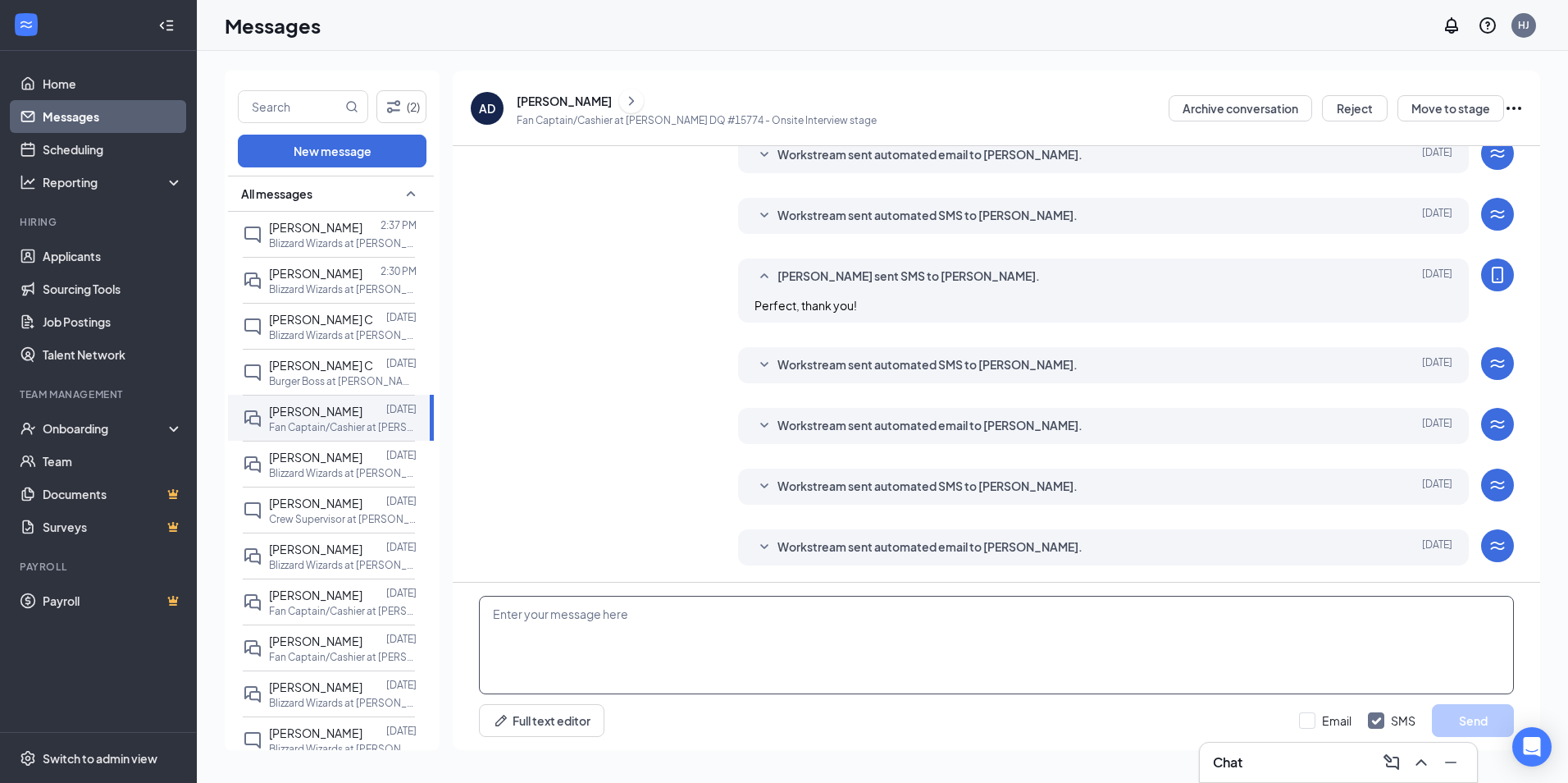
click at [936, 646] on textarea at bounding box center [997, 644] width 1035 height 99
paste textarea "Hello, thanks for coming in this morning for an interview! We would love to hav…"
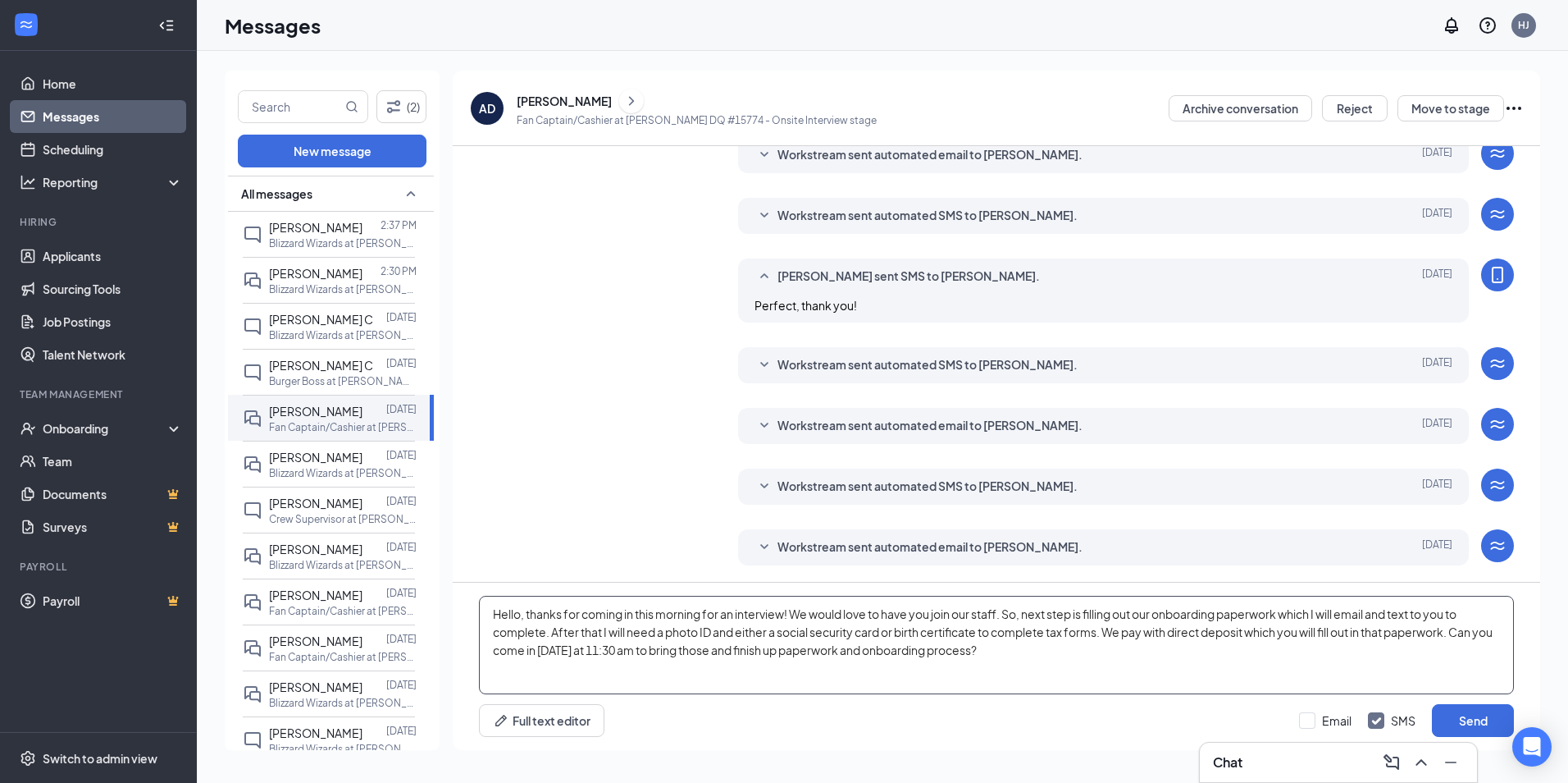
click at [704, 615] on textarea "Hello, thanks for coming in this morning for an interview! We would love to hav…" at bounding box center [997, 644] width 1035 height 99
drag, startPoint x: 645, startPoint y: 650, endPoint x: 493, endPoint y: 653, distance: 152.0
click at [493, 653] on textarea "Hello, thanks for coming in for an interview! We would love to have you join ou…" at bounding box center [997, 644] width 1035 height 99
type textarea "Hello, thanks for coming in for an interview! We would love to have you join ou…"
click at [1305, 715] on input "Email" at bounding box center [1325, 720] width 53 height 17
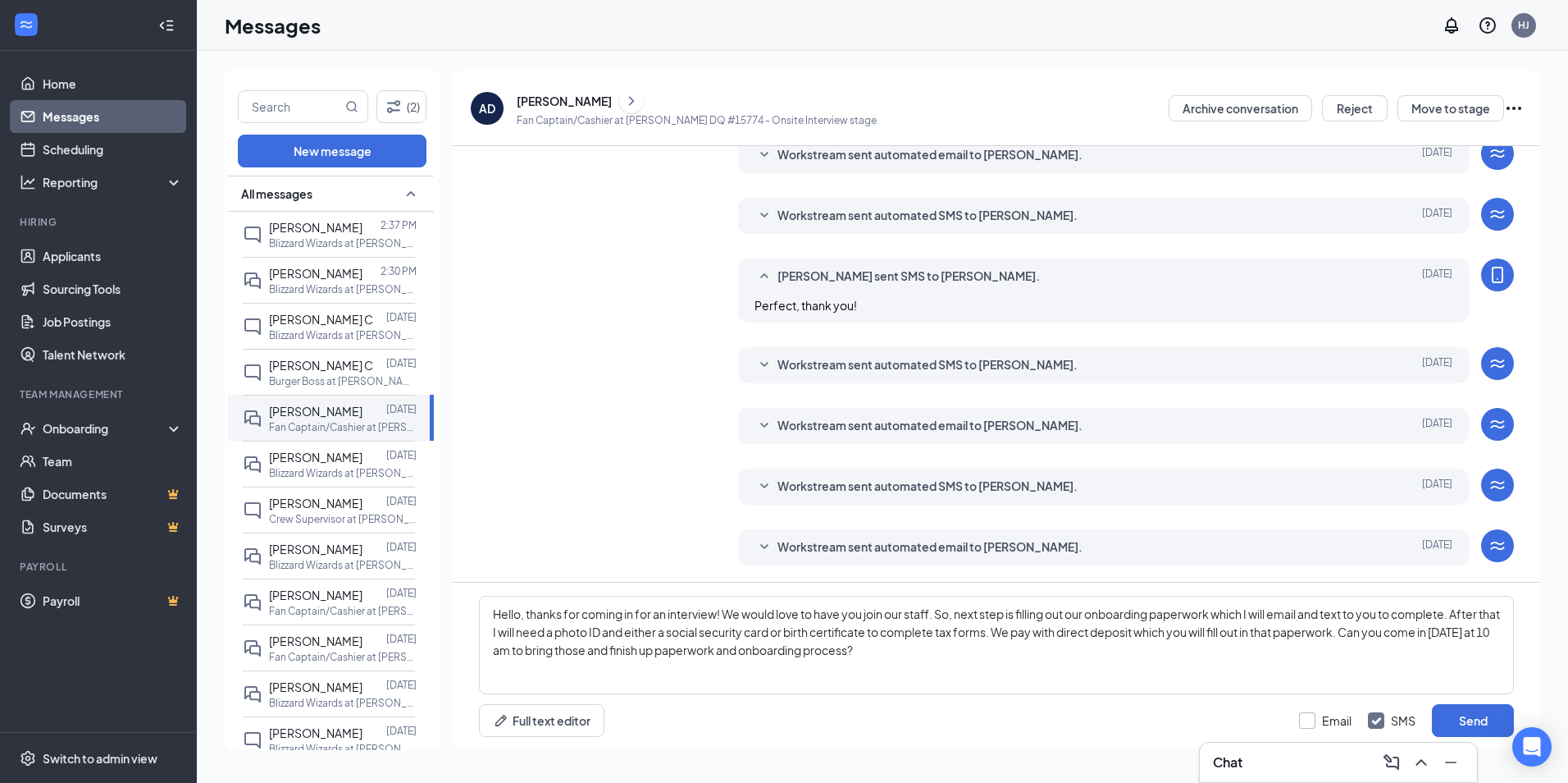
checkbox input "true"
click at [1467, 712] on button "Send" at bounding box center [1473, 721] width 82 height 33
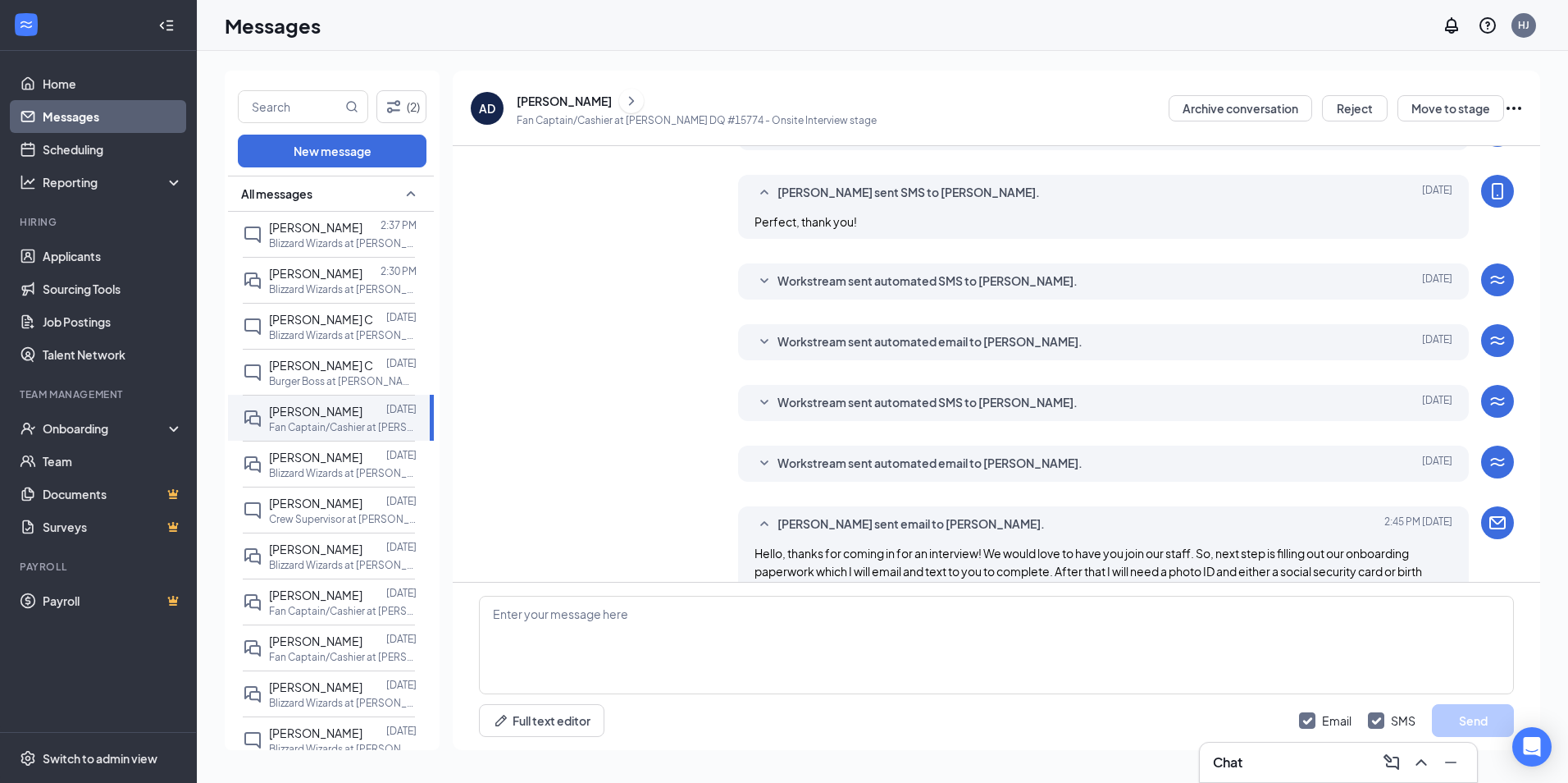
click at [629, 101] on icon "ChevronRight" at bounding box center [631, 101] width 5 height 9
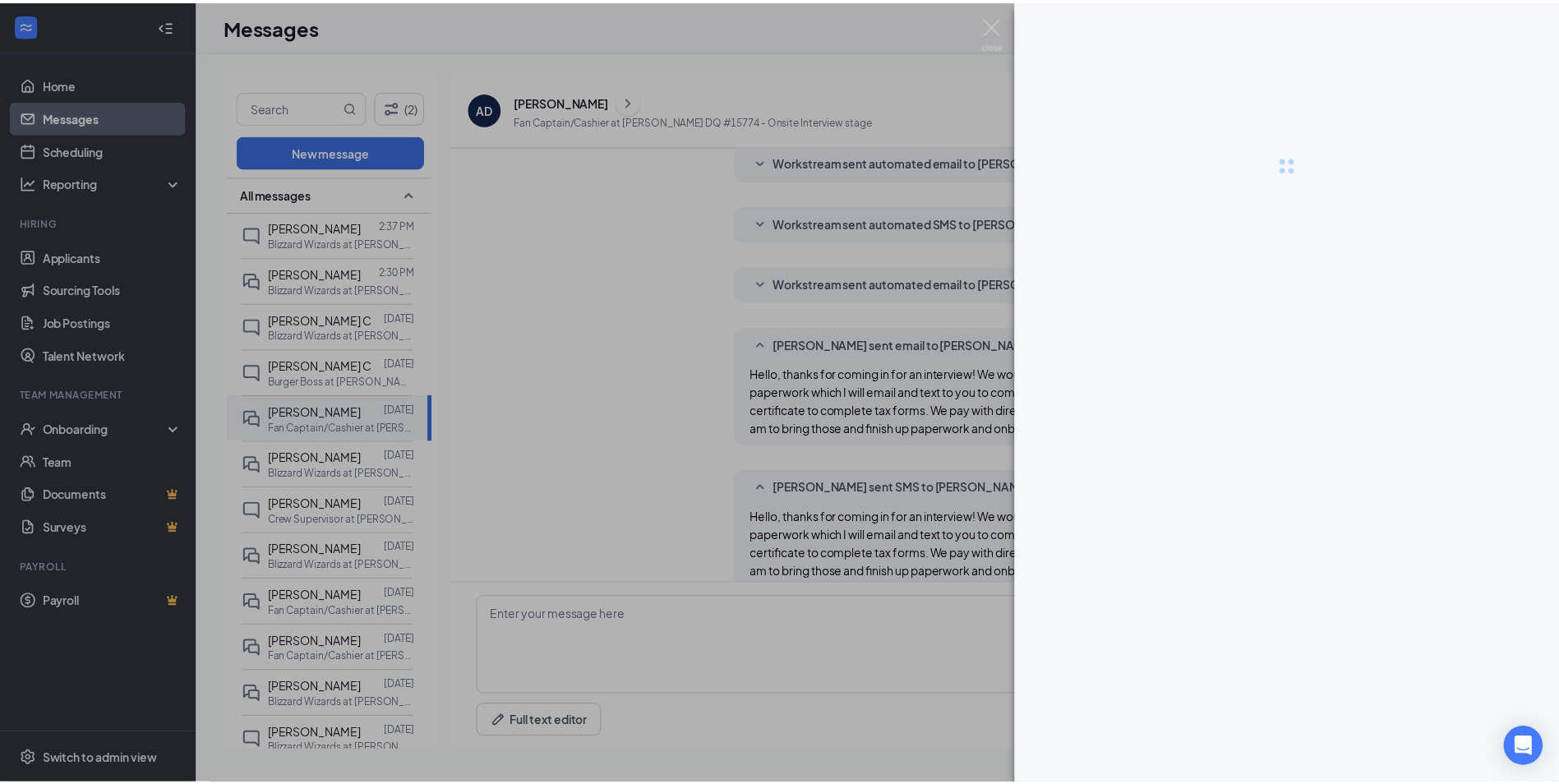
scroll to position [581, 0]
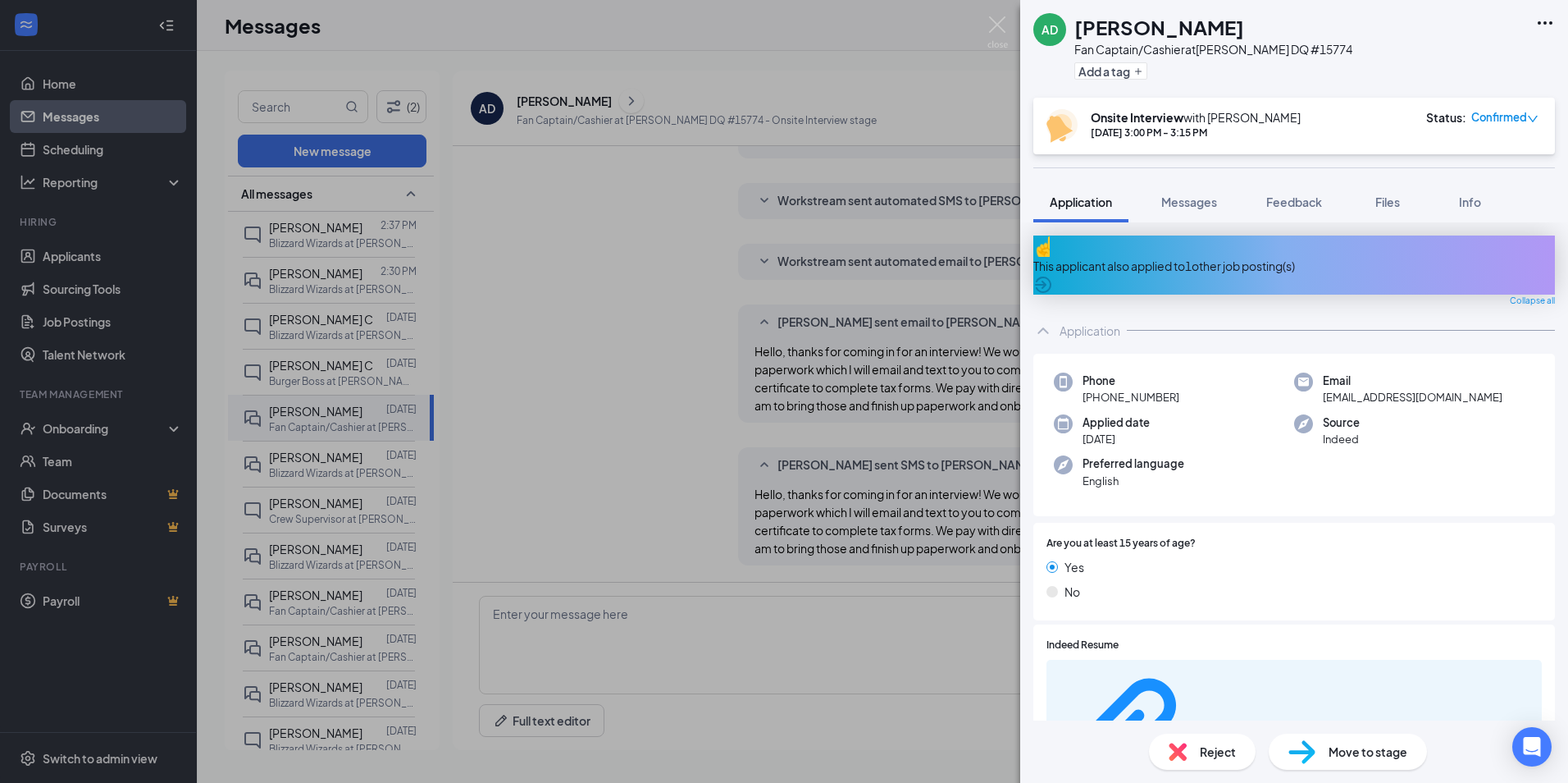
click at [1347, 746] on span "Move to stage" at bounding box center [1368, 752] width 78 height 18
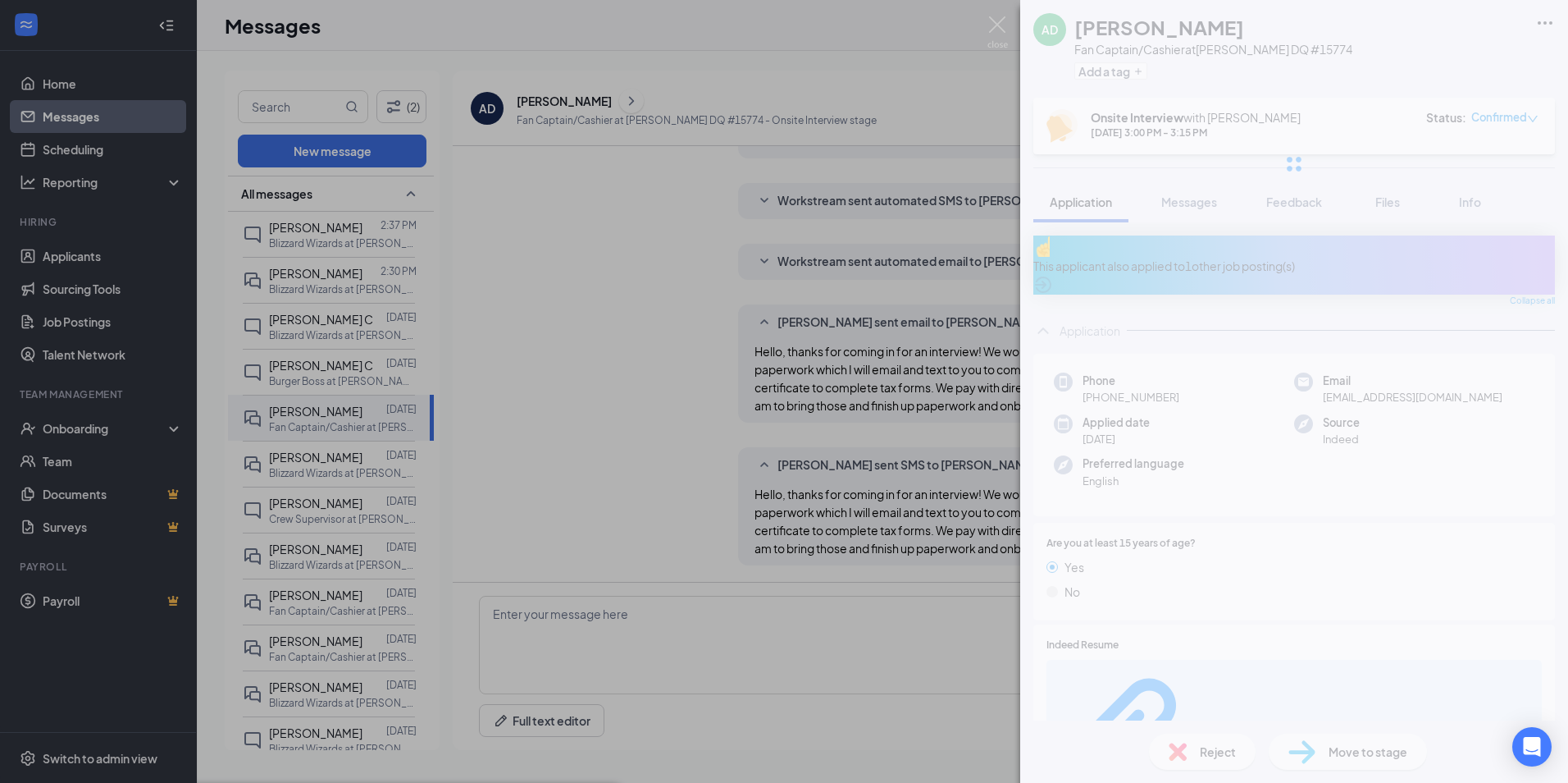
type input "Hiring Complete (final stage)"
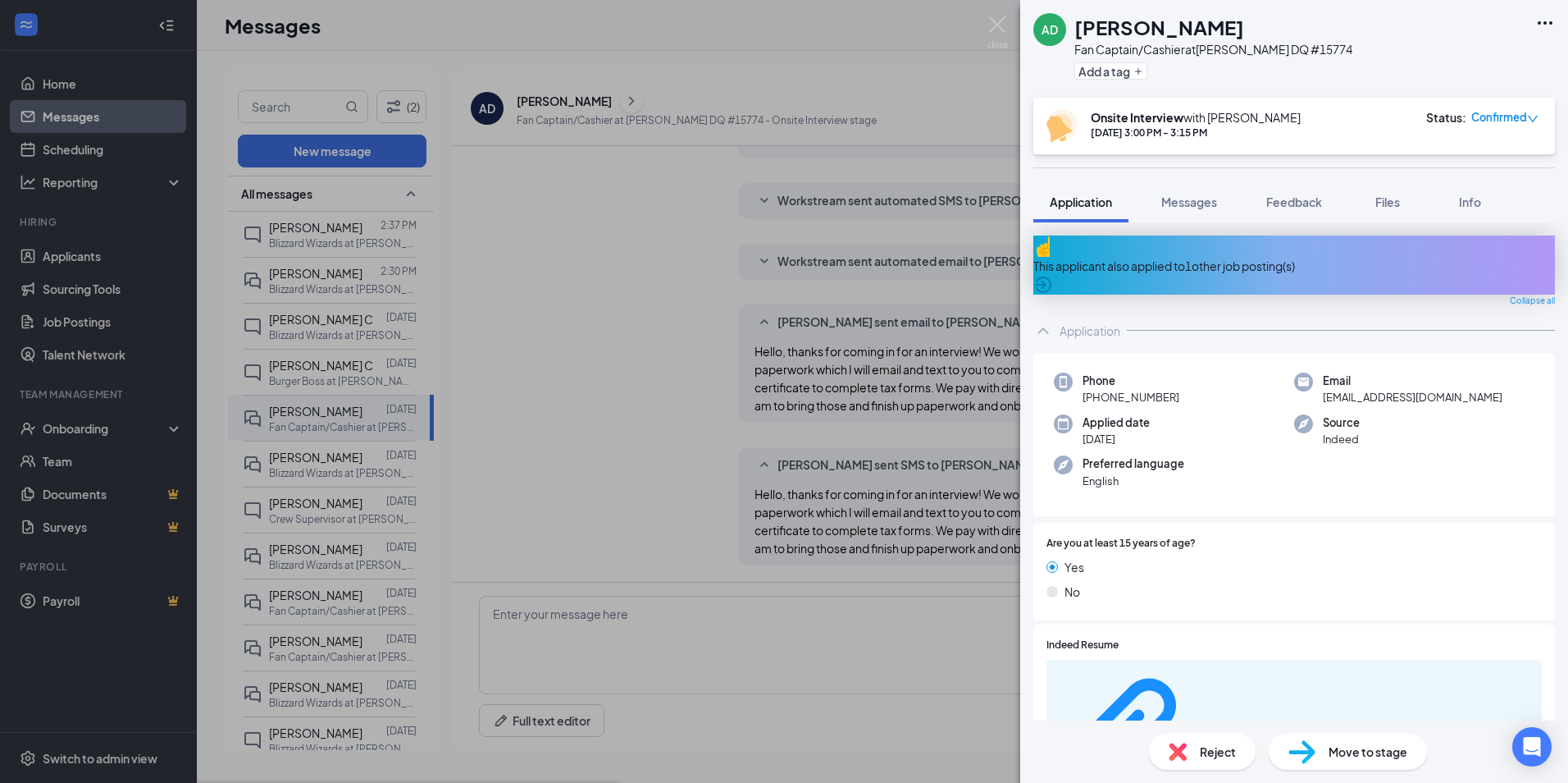
click at [997, 30] on img at bounding box center [998, 32] width 20 height 32
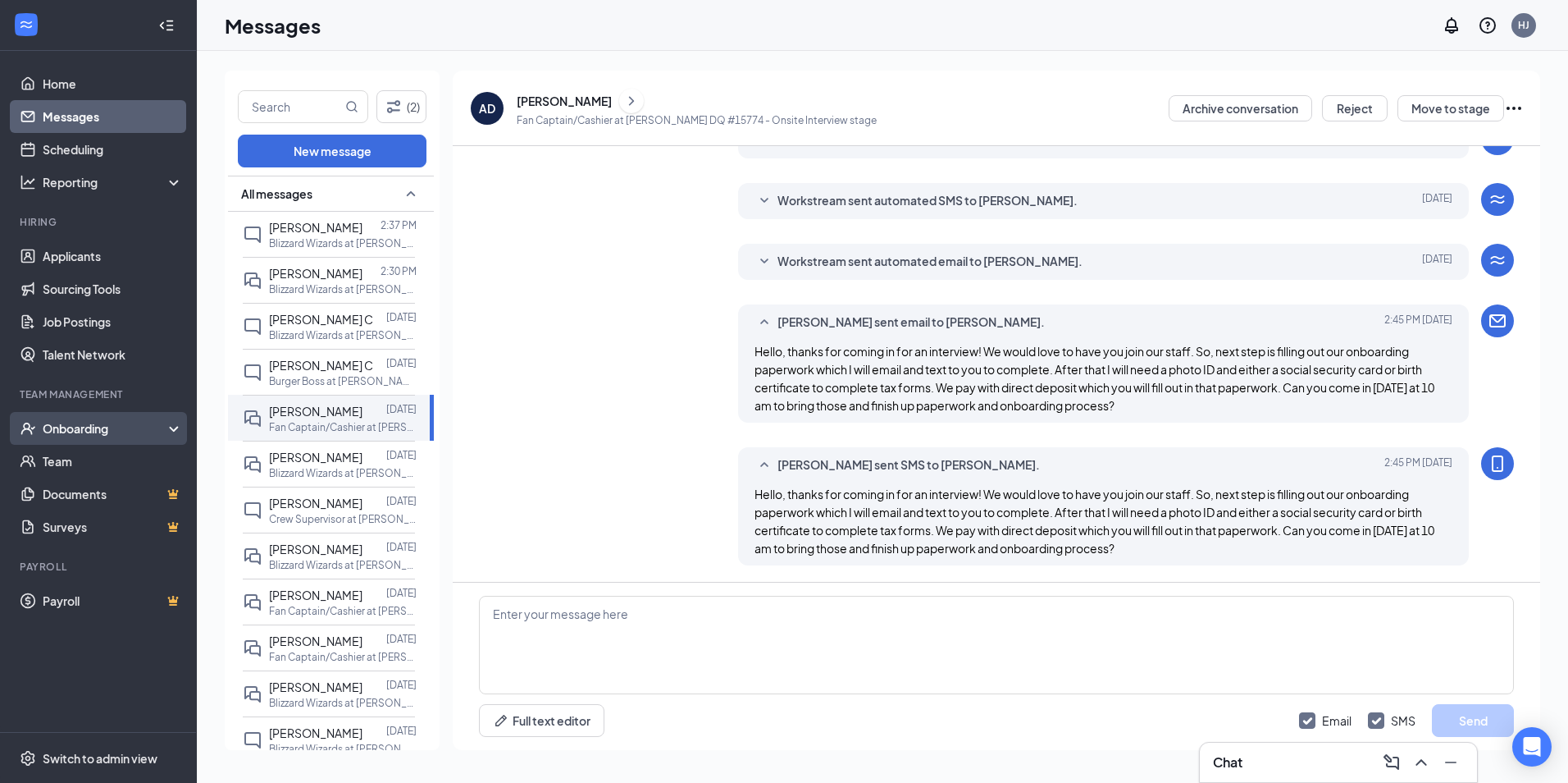
click at [60, 430] on div "Onboarding" at bounding box center [105, 428] width 126 height 17
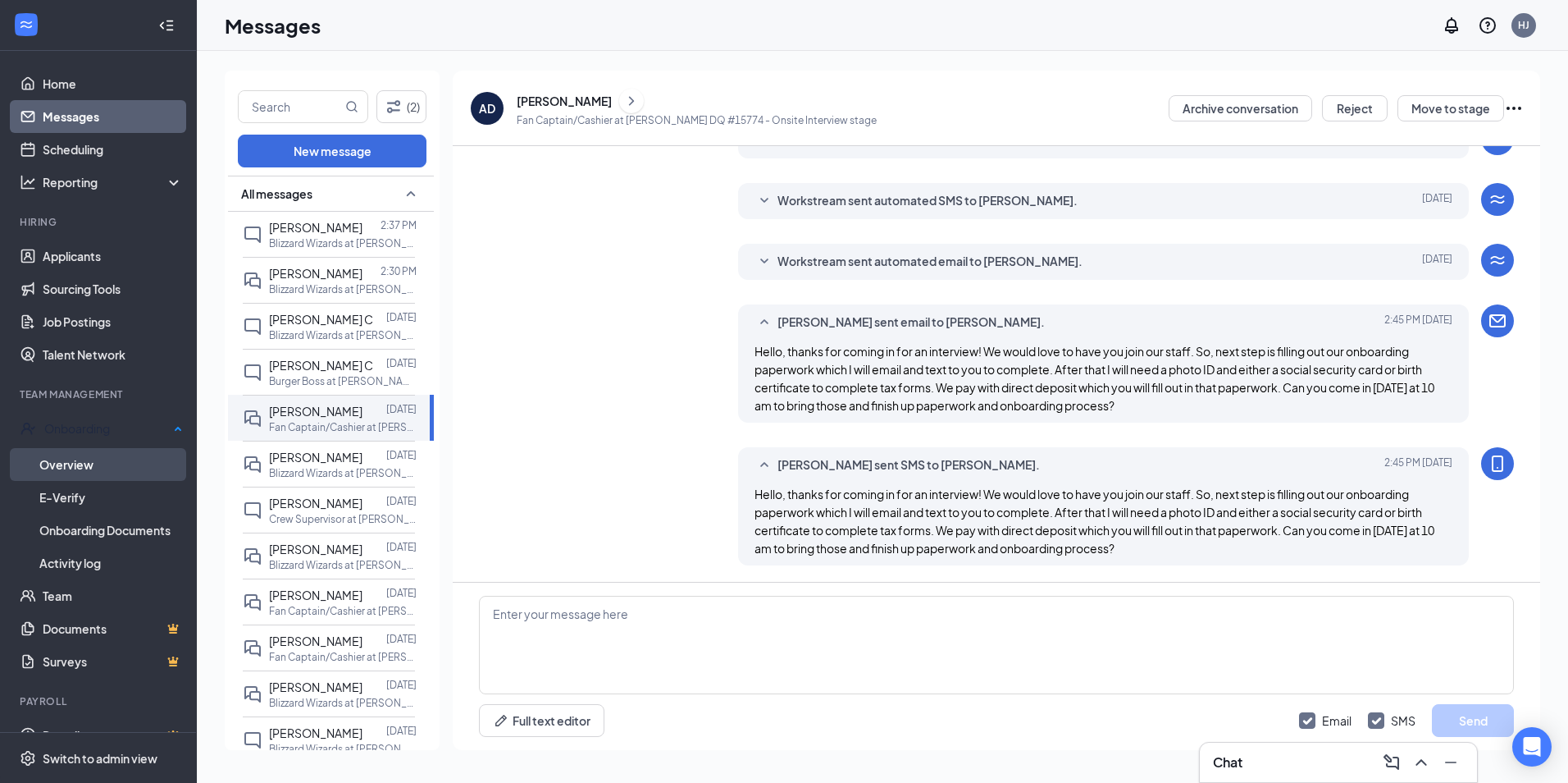
click at [56, 454] on link "Overview" at bounding box center [112, 464] width 144 height 33
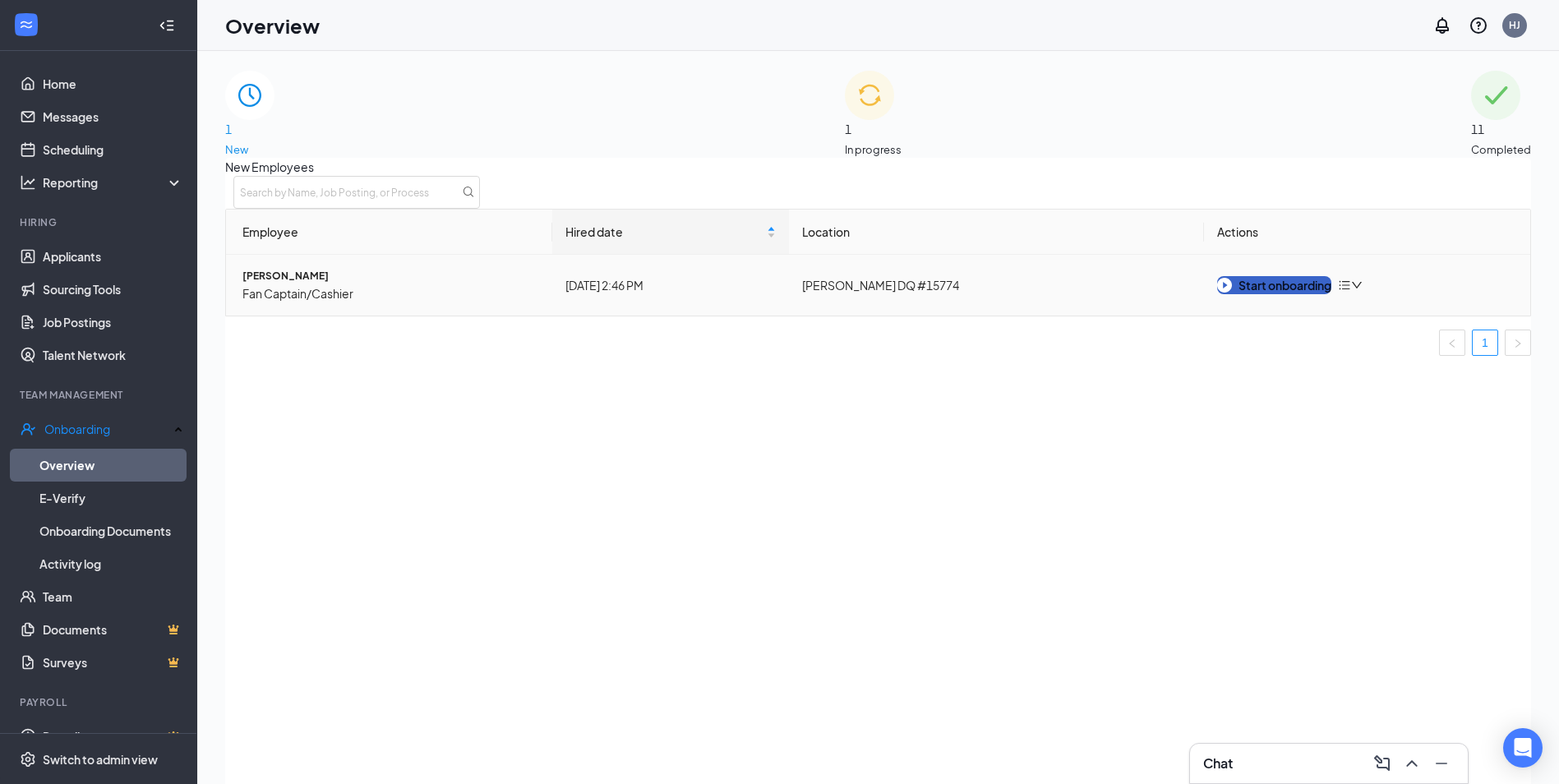
click at [1238, 294] on div "Start onboarding" at bounding box center [1274, 286] width 115 height 18
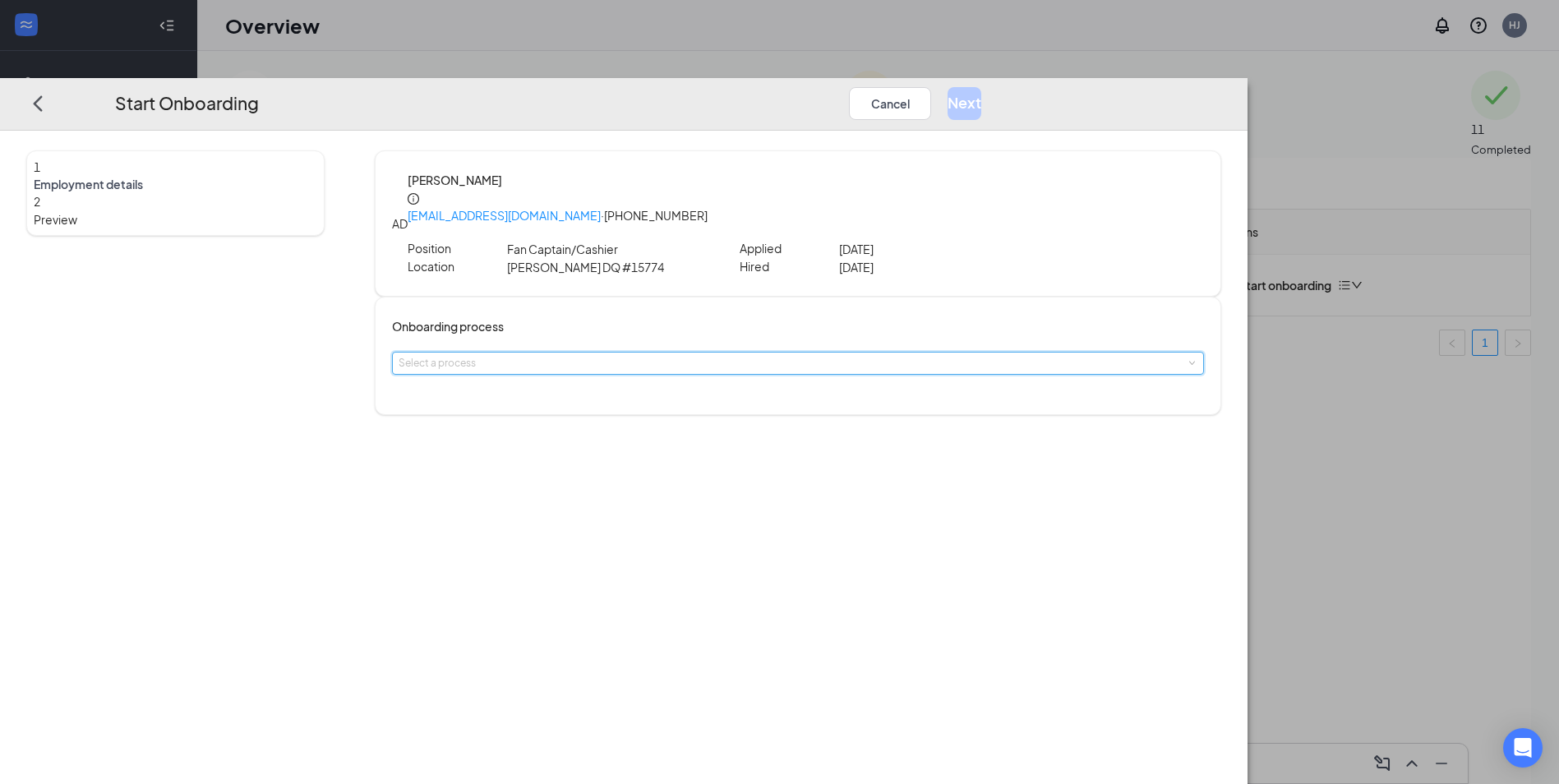
drag, startPoint x: 580, startPoint y: 349, endPoint x: 591, endPoint y: 336, distance: 17.0
click at [581, 352] on div "Select a process" at bounding box center [798, 362] width 799 height 21
click at [624, 373] on span "Basic Onboarding" at bounding box center [602, 367] width 97 height 15
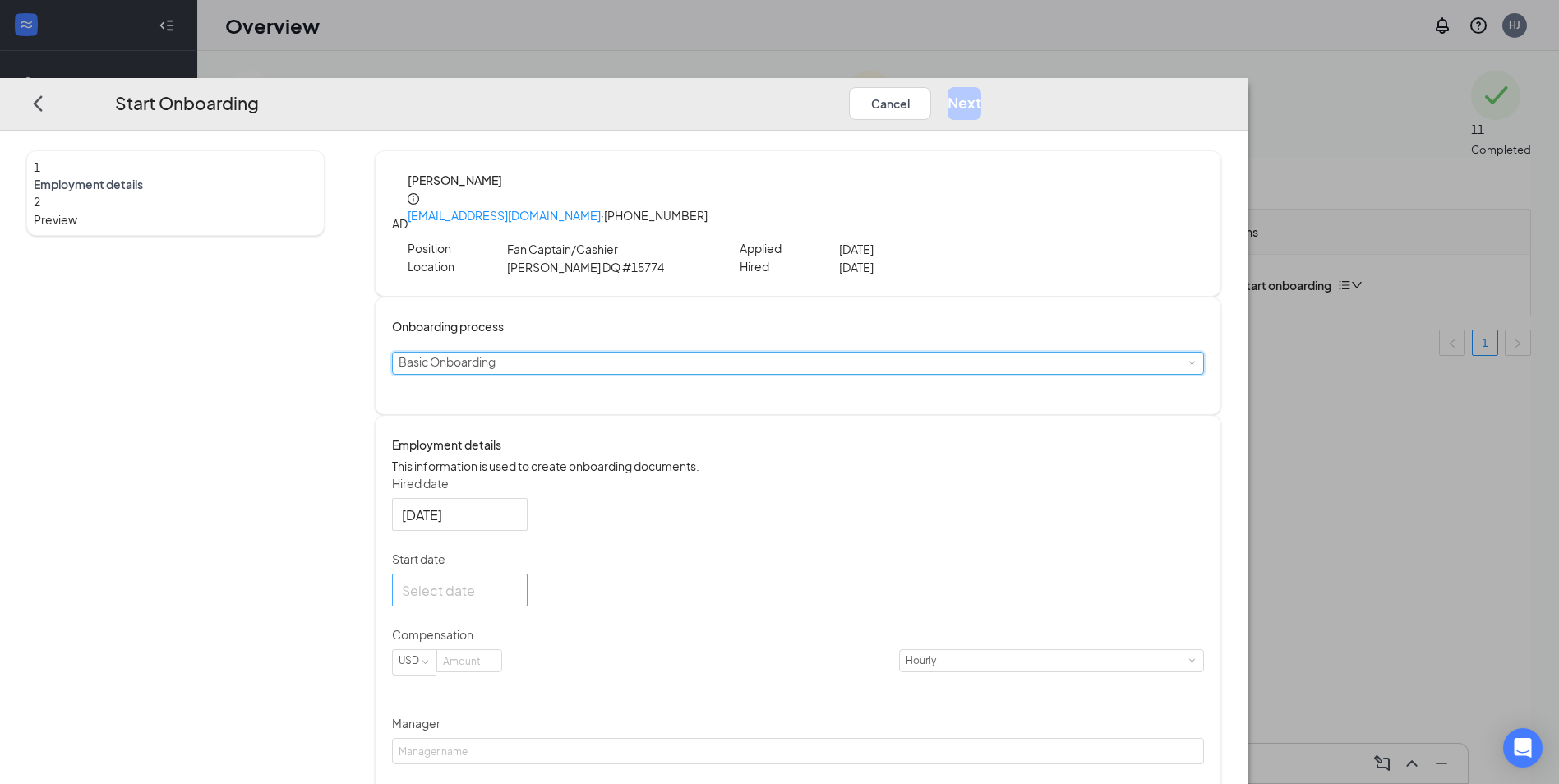
click at [514, 583] on input "Start date" at bounding box center [459, 590] width 113 height 20
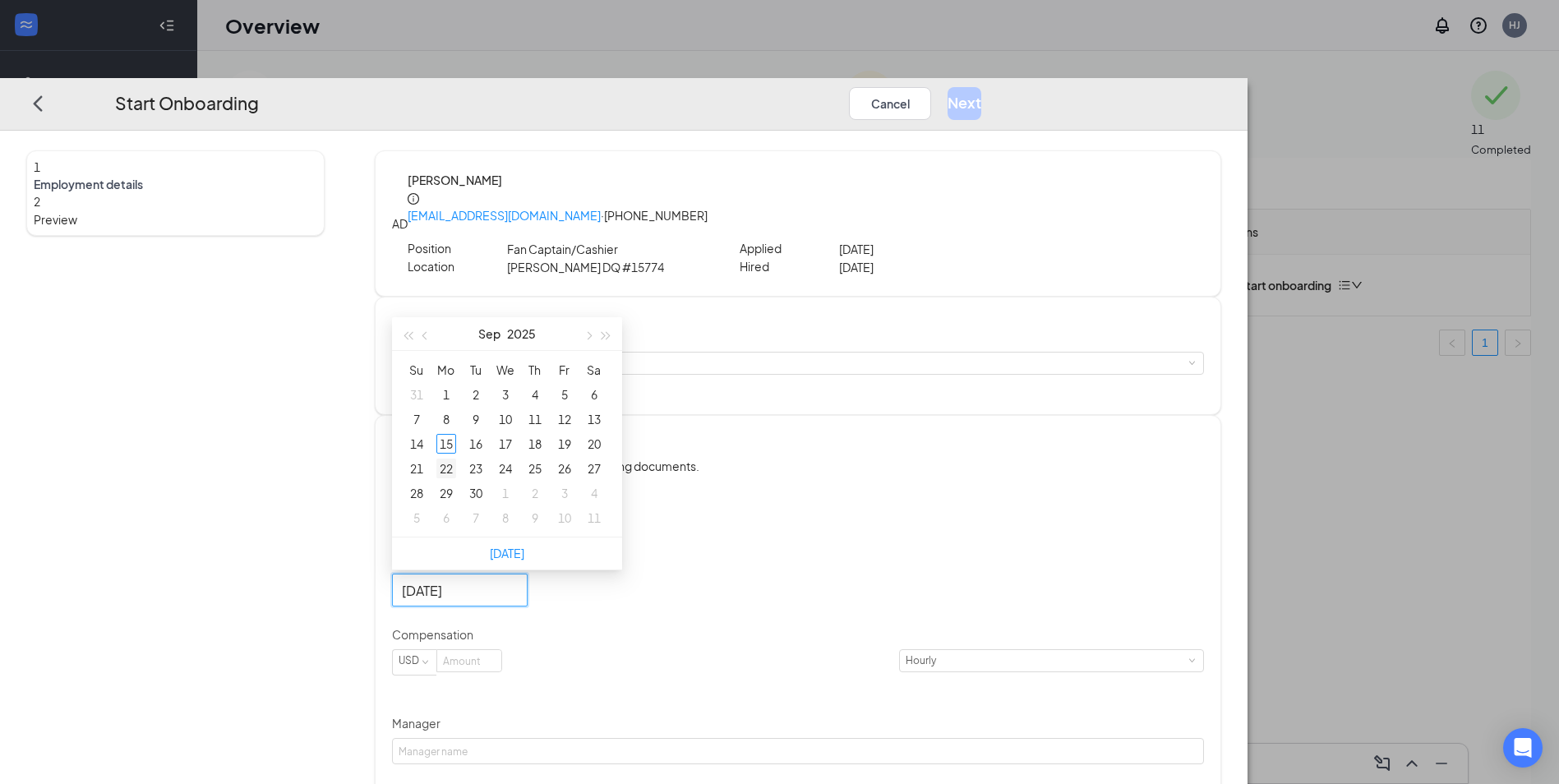
type input "[DATE]"
click at [456, 459] on div "22" at bounding box center [446, 469] width 19 height 19
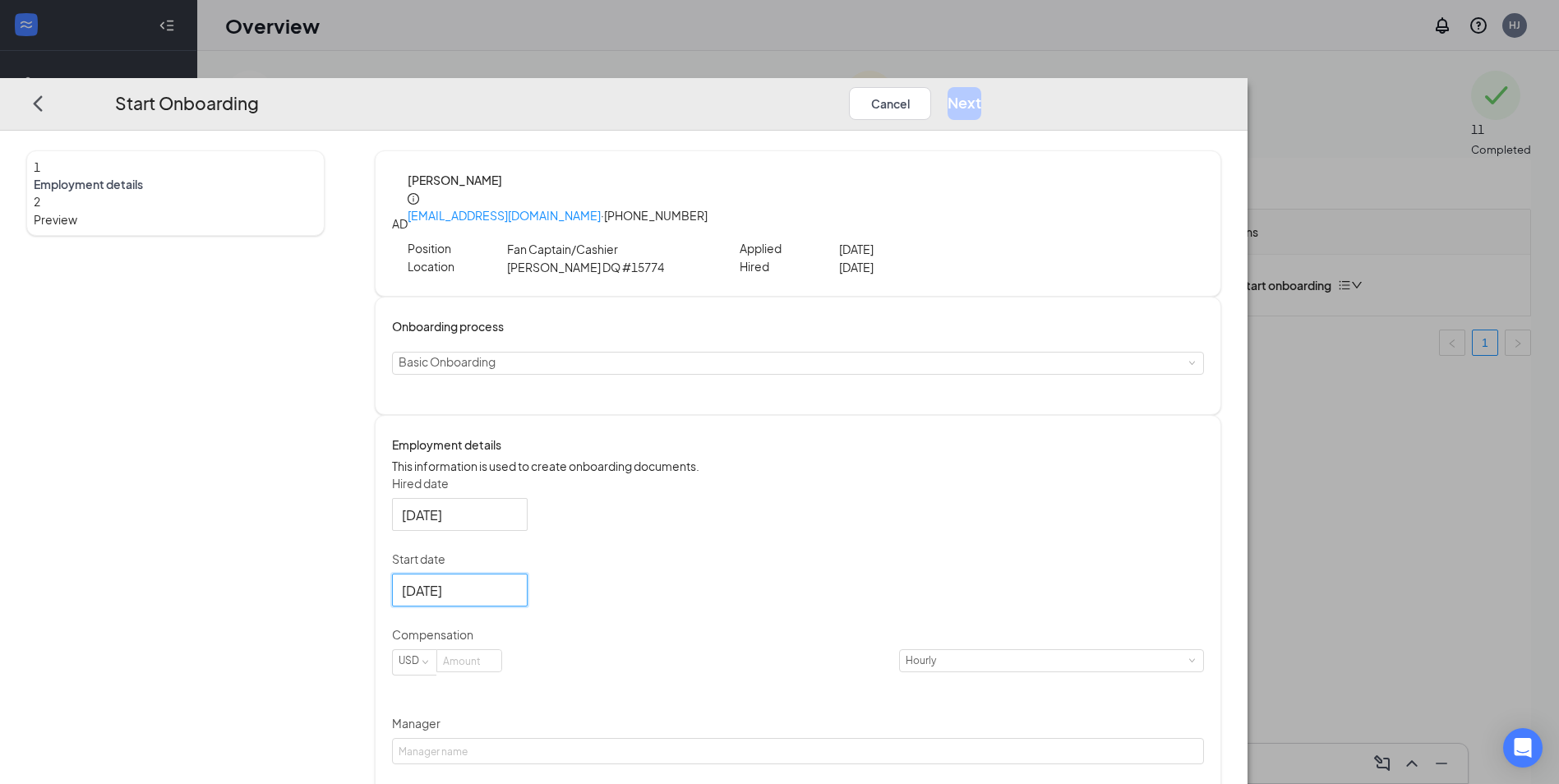
click at [957, 496] on div "Hired date [DATE] Start date [DATE] [DATE] Su Mo Tu We Th Fr Sa 31 1 2 3 4 5 6 …" at bounding box center [798, 731] width 812 height 513
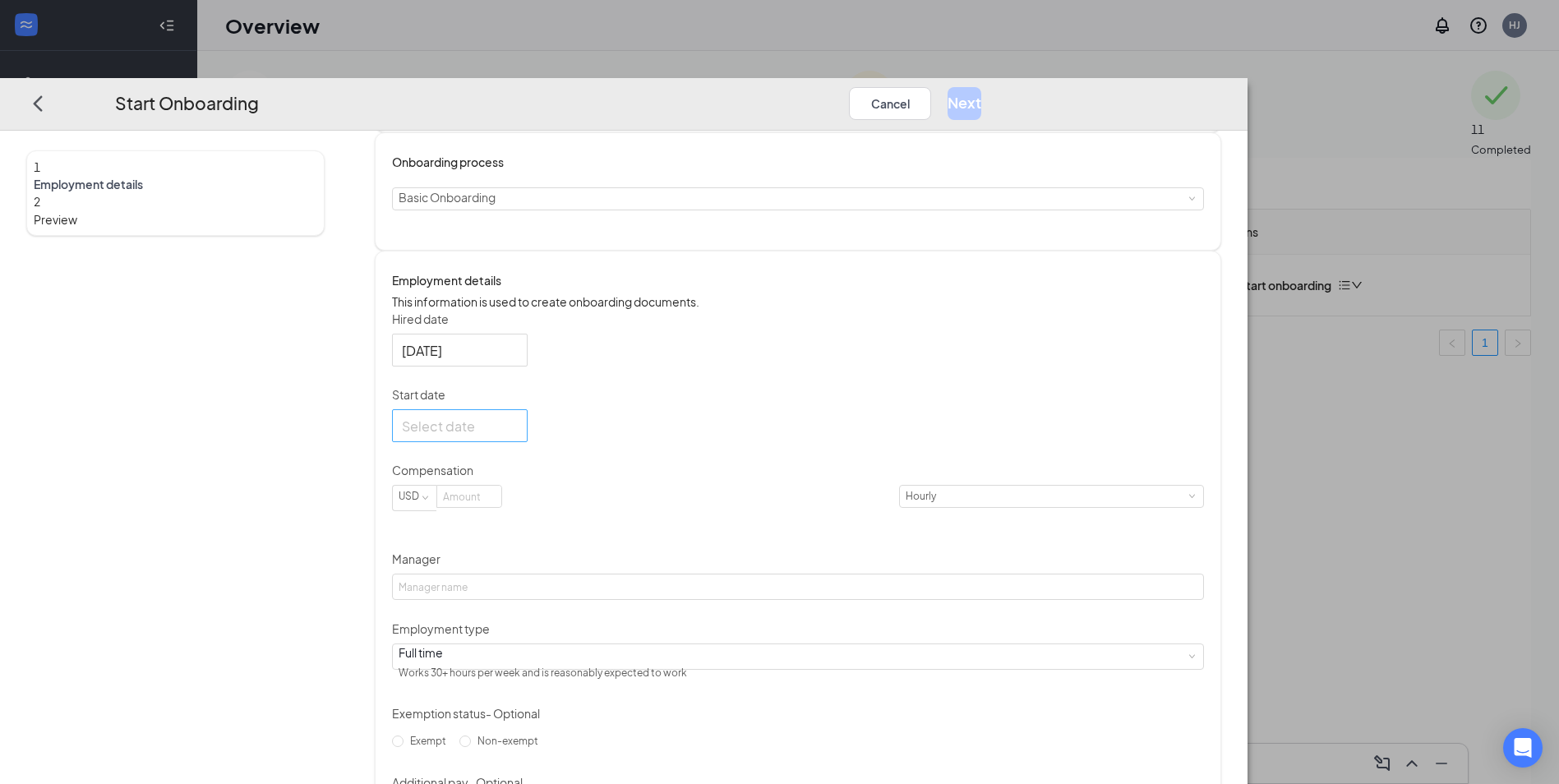
click at [514, 418] on input "Start date" at bounding box center [459, 426] width 113 height 20
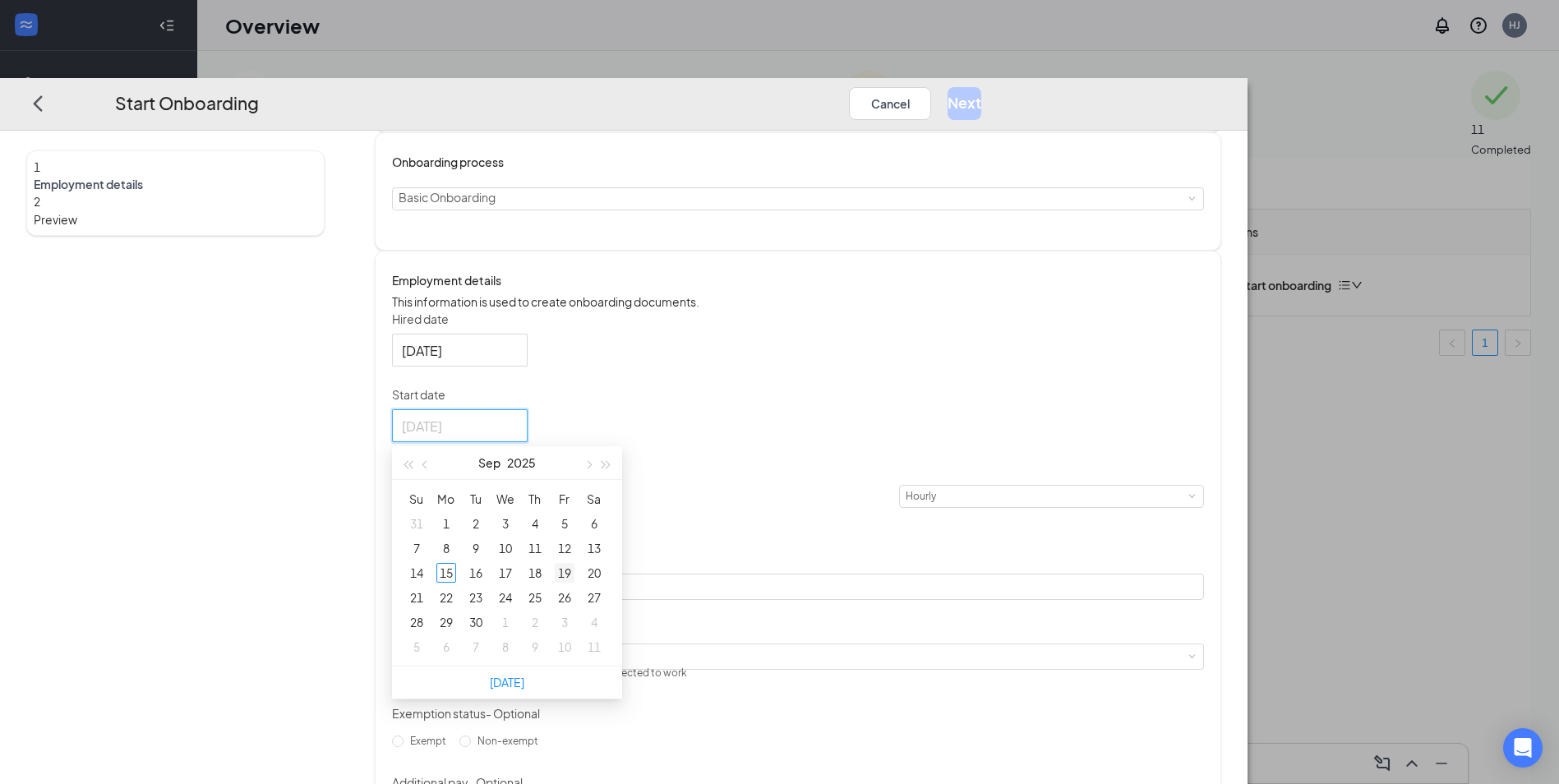
type input "[DATE]"
click at [574, 564] on div "19" at bounding box center [564, 573] width 19 height 19
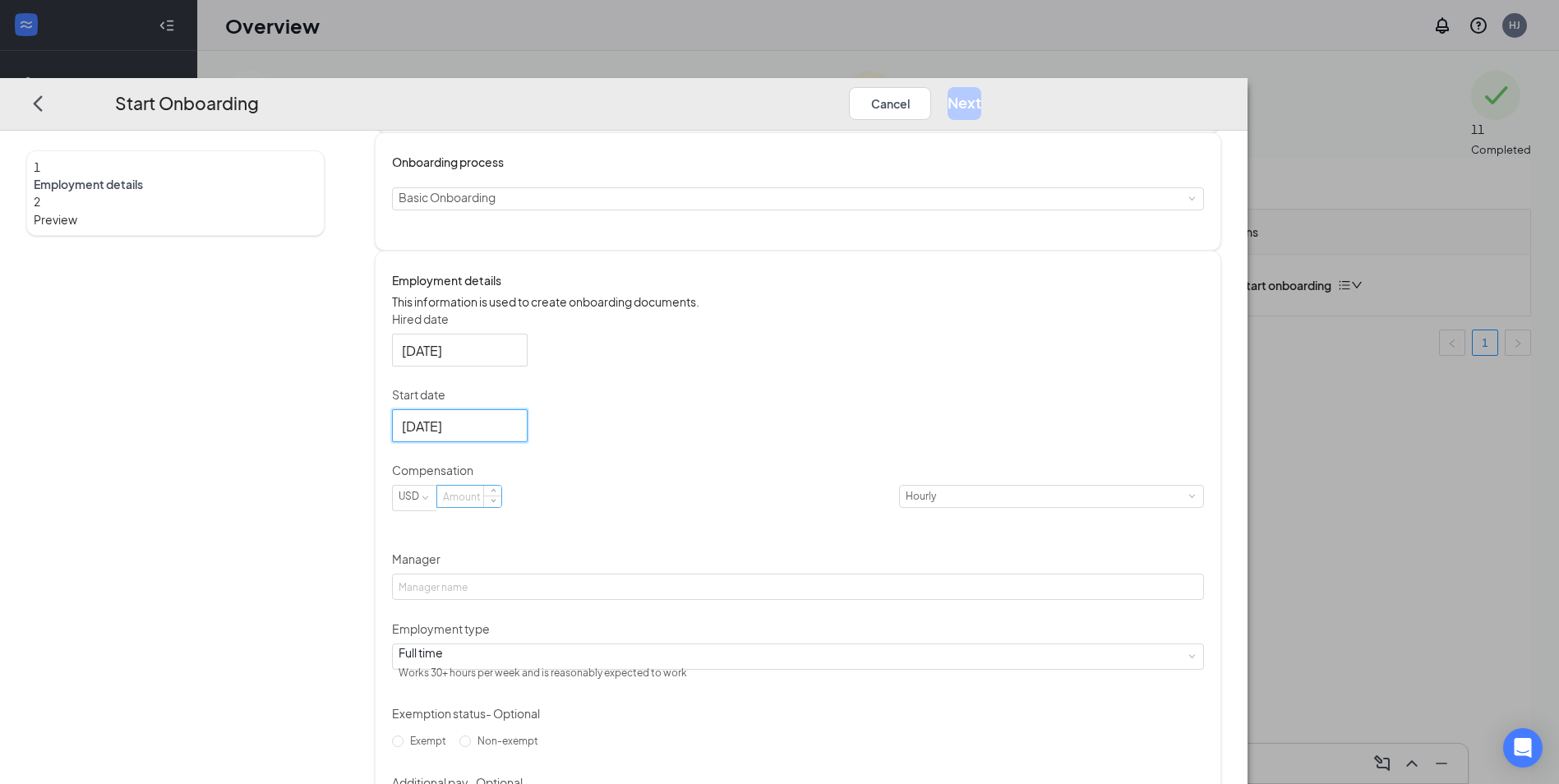
click at [501, 496] on input at bounding box center [469, 496] width 64 height 21
click at [679, 574] on input "Manager" at bounding box center [798, 587] width 812 height 26
click at [692, 574] on input "Manager" at bounding box center [798, 587] width 812 height 26
type input "[PERSON_NAME]"
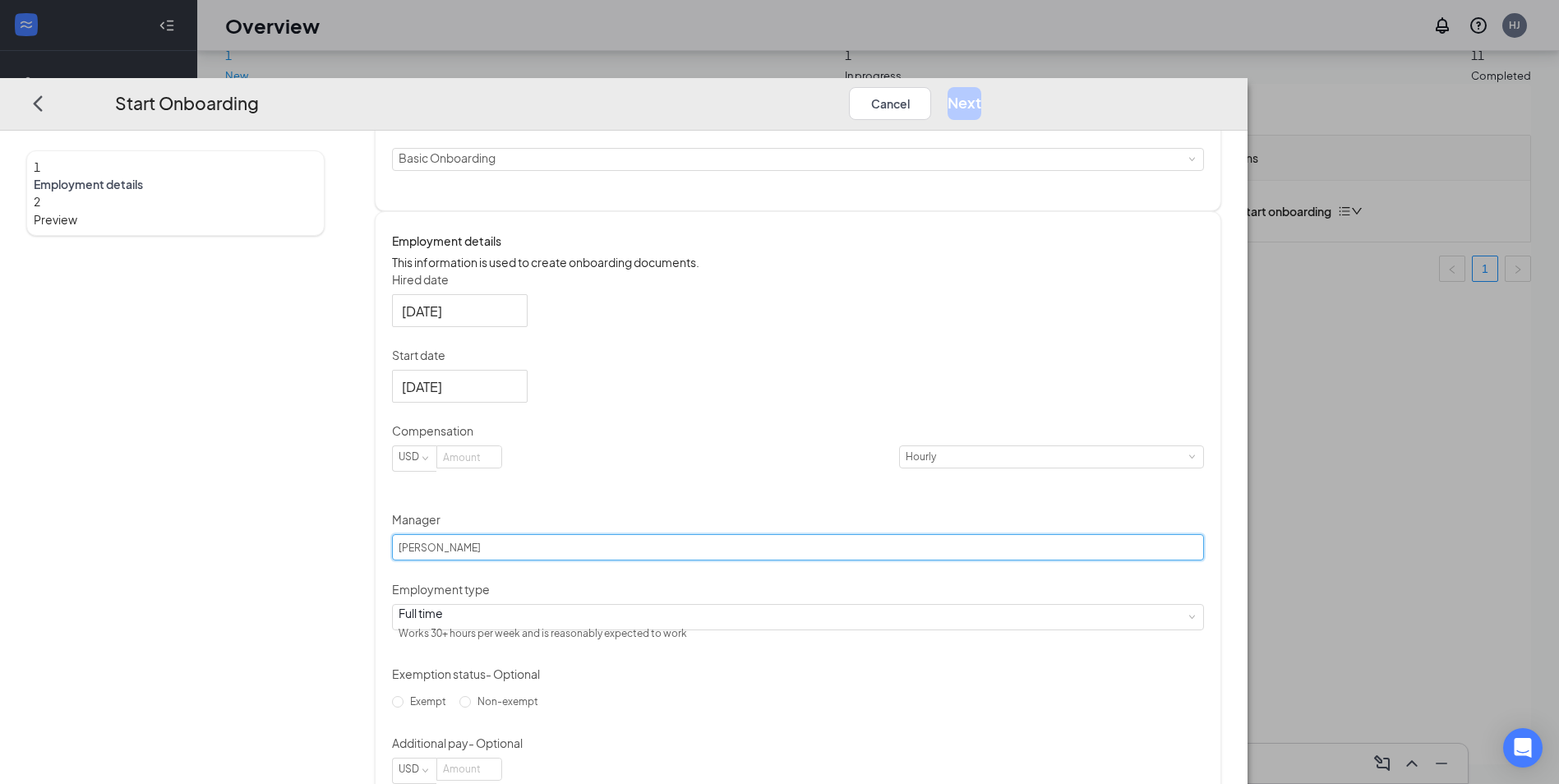
scroll to position [175, 0]
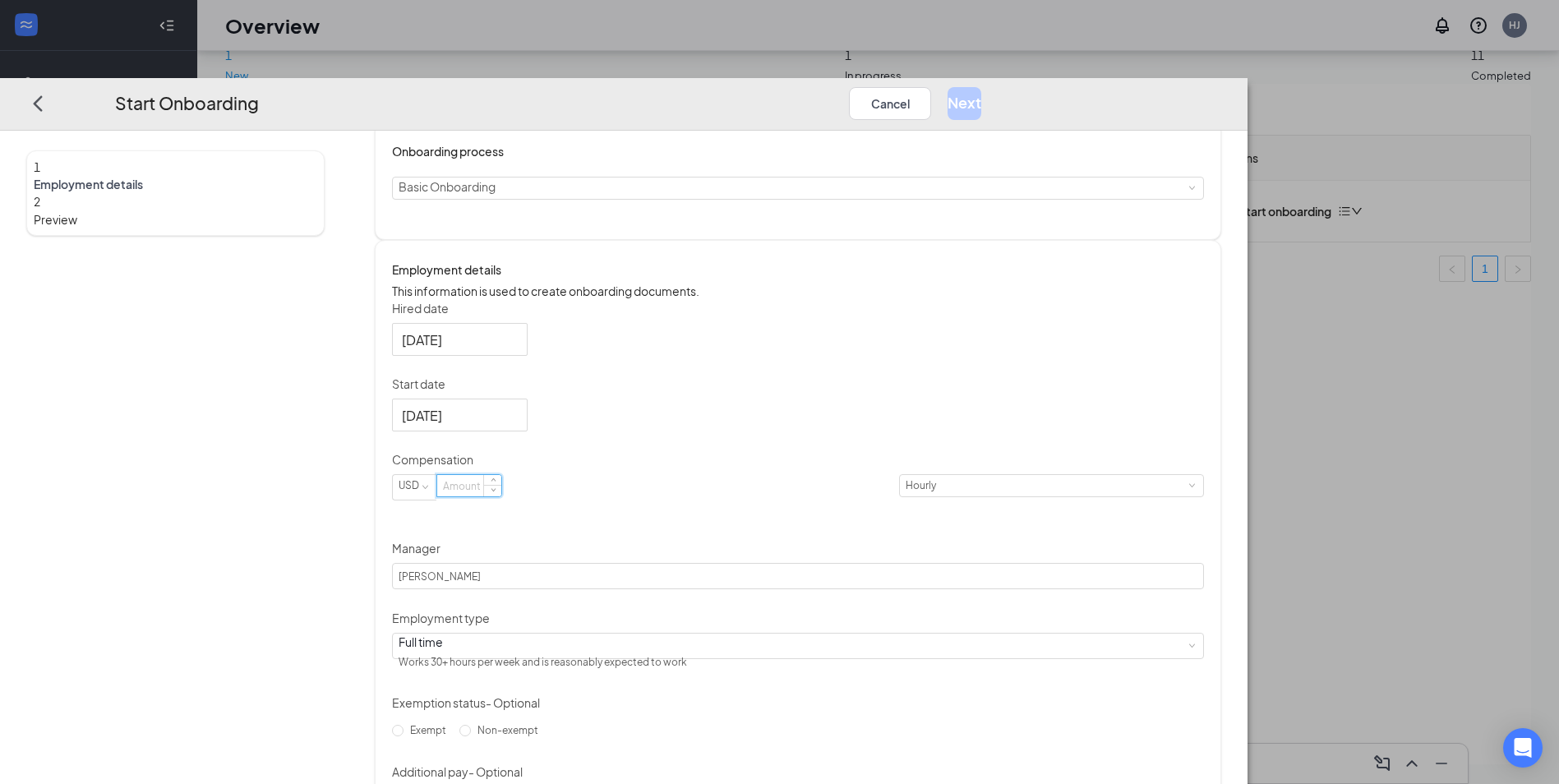
click at [501, 484] on input at bounding box center [469, 486] width 64 height 21
type input "15"
click at [898, 481] on div "Hired date [DATE] Start date [DATE] [DATE] Su Mo Tu We Th Fr Sa 31 1 2 3 4 5 6 …" at bounding box center [798, 556] width 812 height 513
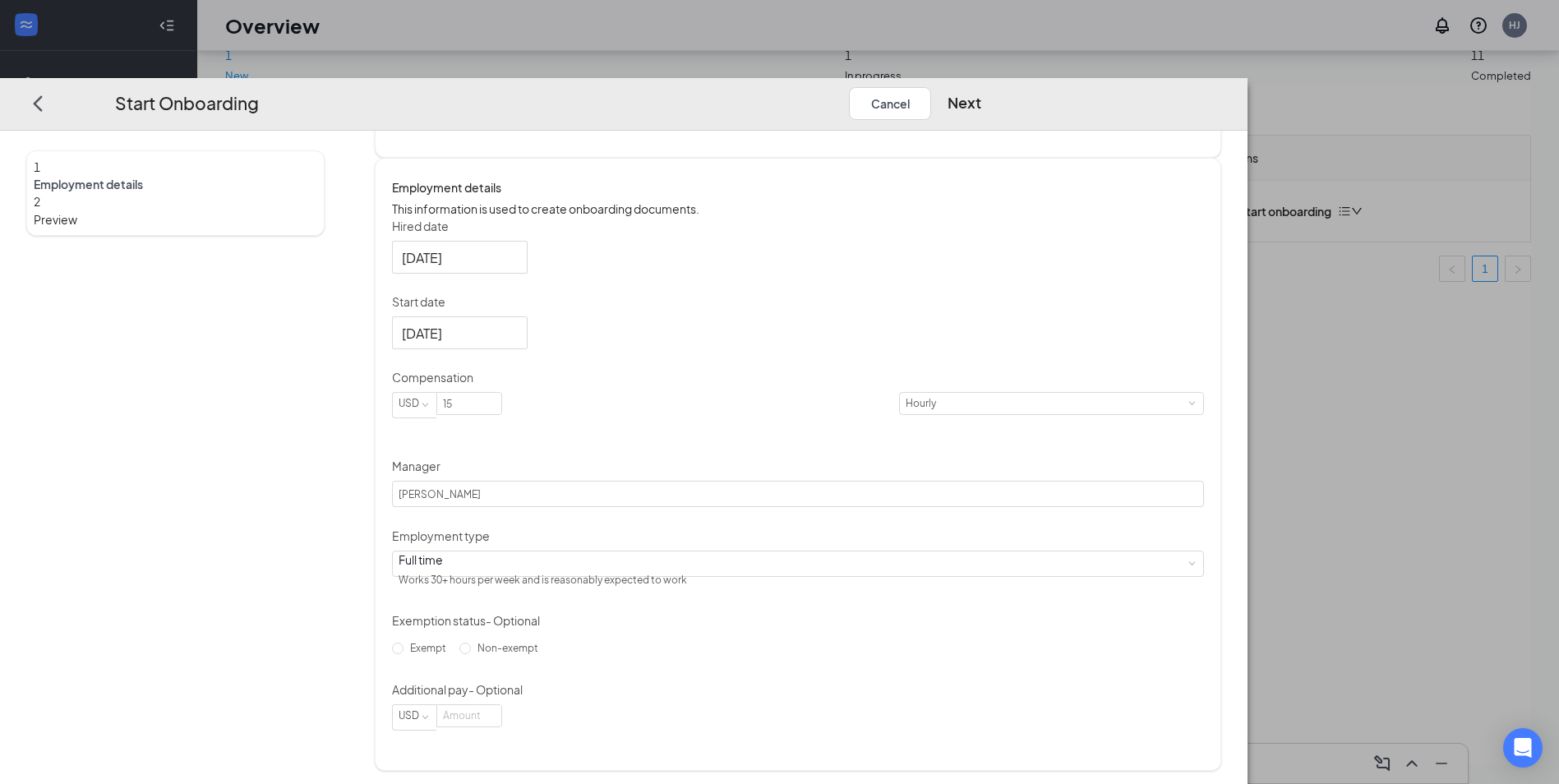
click at [1187, 564] on div "Hired date [DATE] Start date [DATE] [DATE] Su Mo Tu We Th Fr Sa 31 1 2 3 4 5 6 …" at bounding box center [798, 474] width 812 height 513
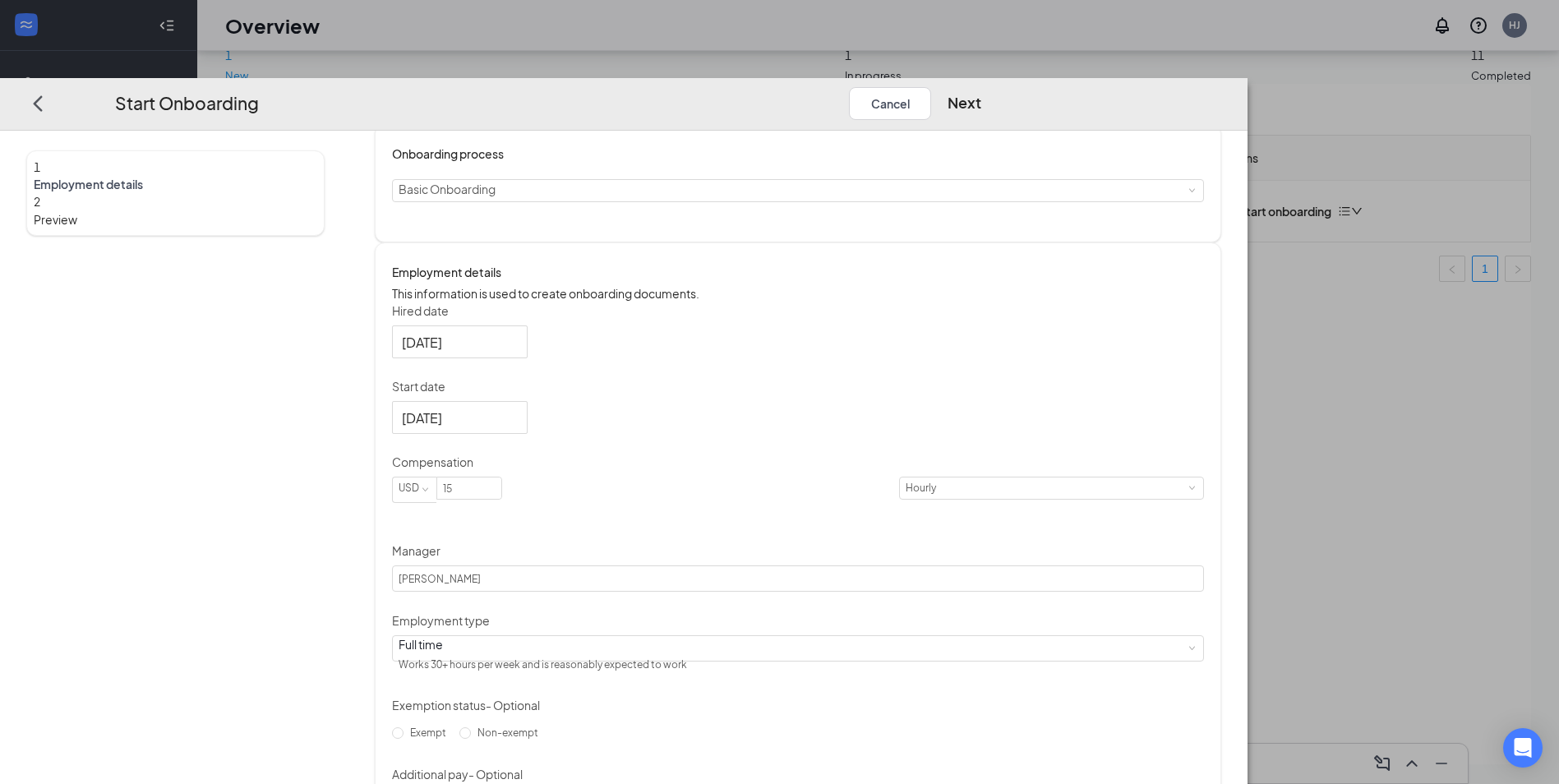
scroll to position [92, 0]
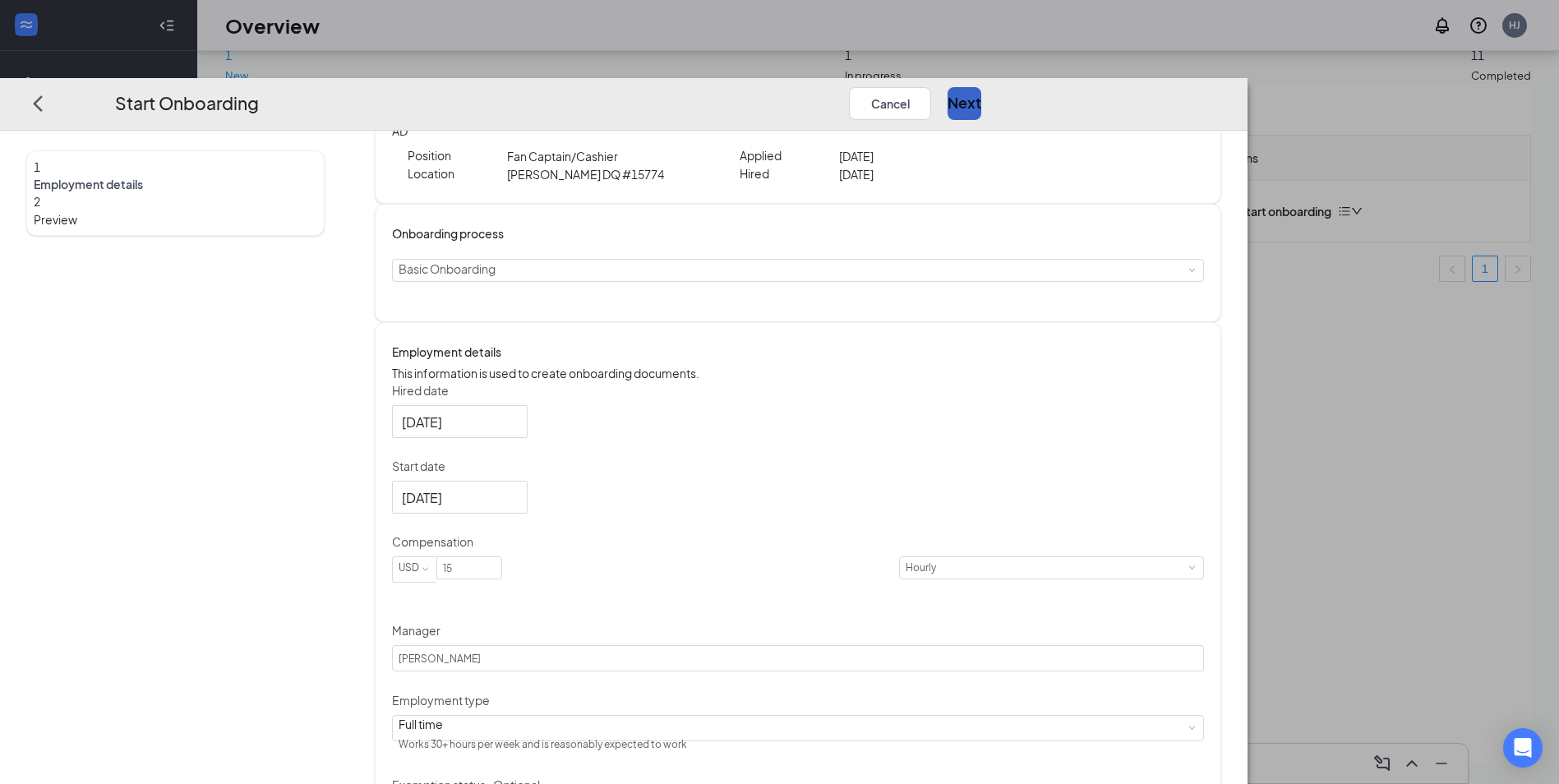
click at [981, 87] on button "Next" at bounding box center [964, 104] width 33 height 33
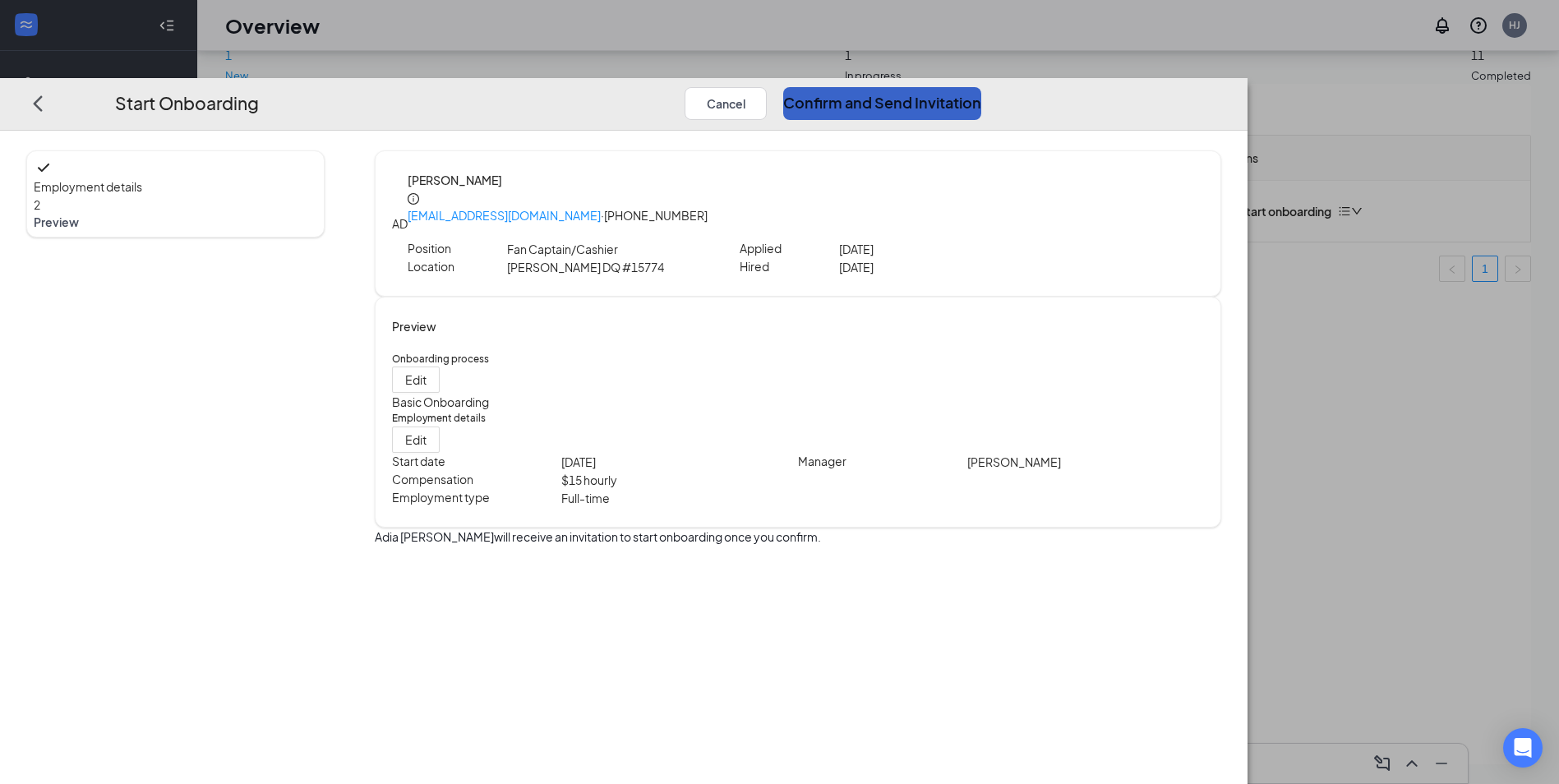
click at [981, 87] on button "Confirm and Send Invitation" at bounding box center [882, 104] width 198 height 33
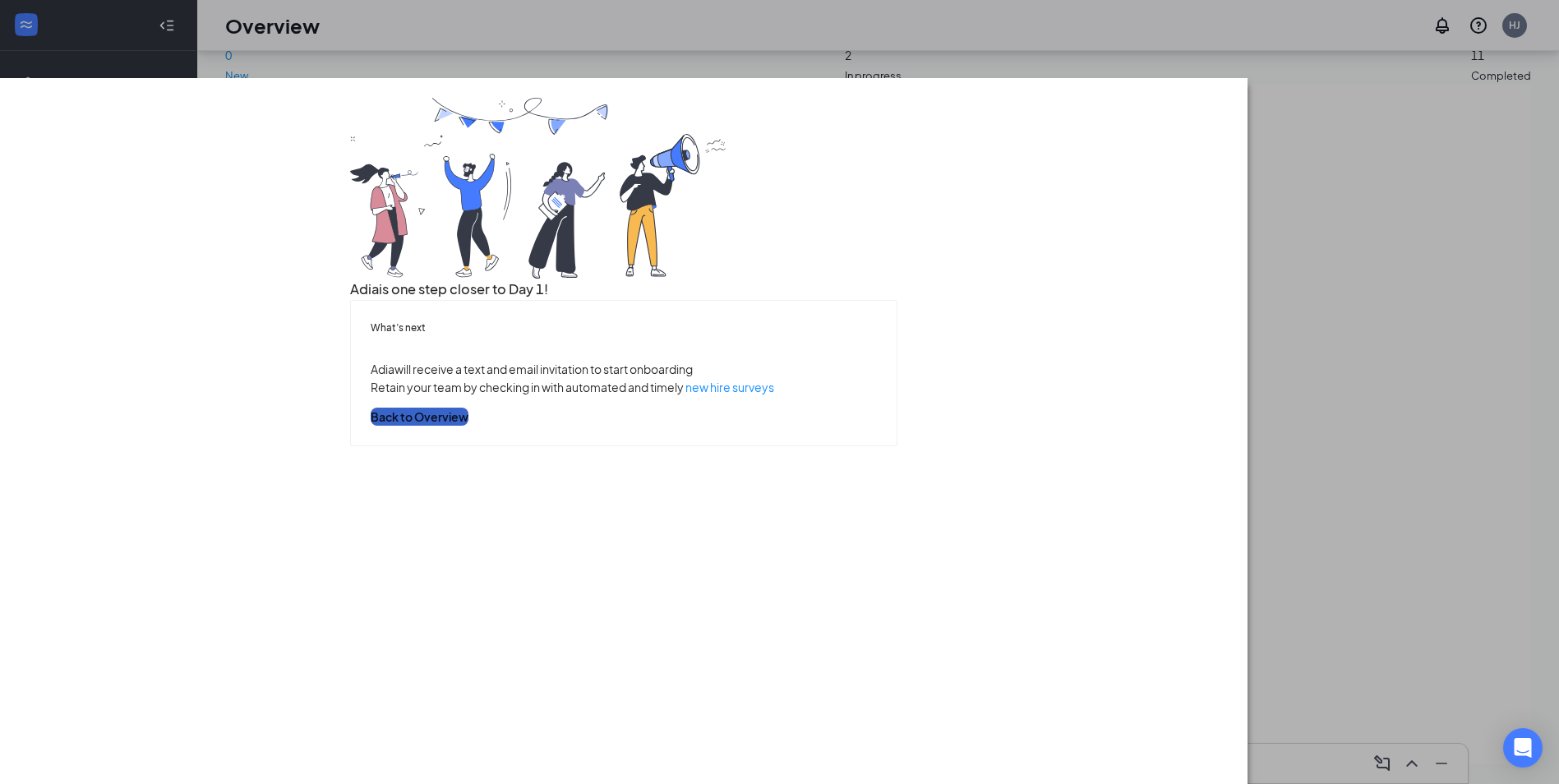
click at [469, 425] on button "Back to Overview" at bounding box center [420, 417] width 98 height 18
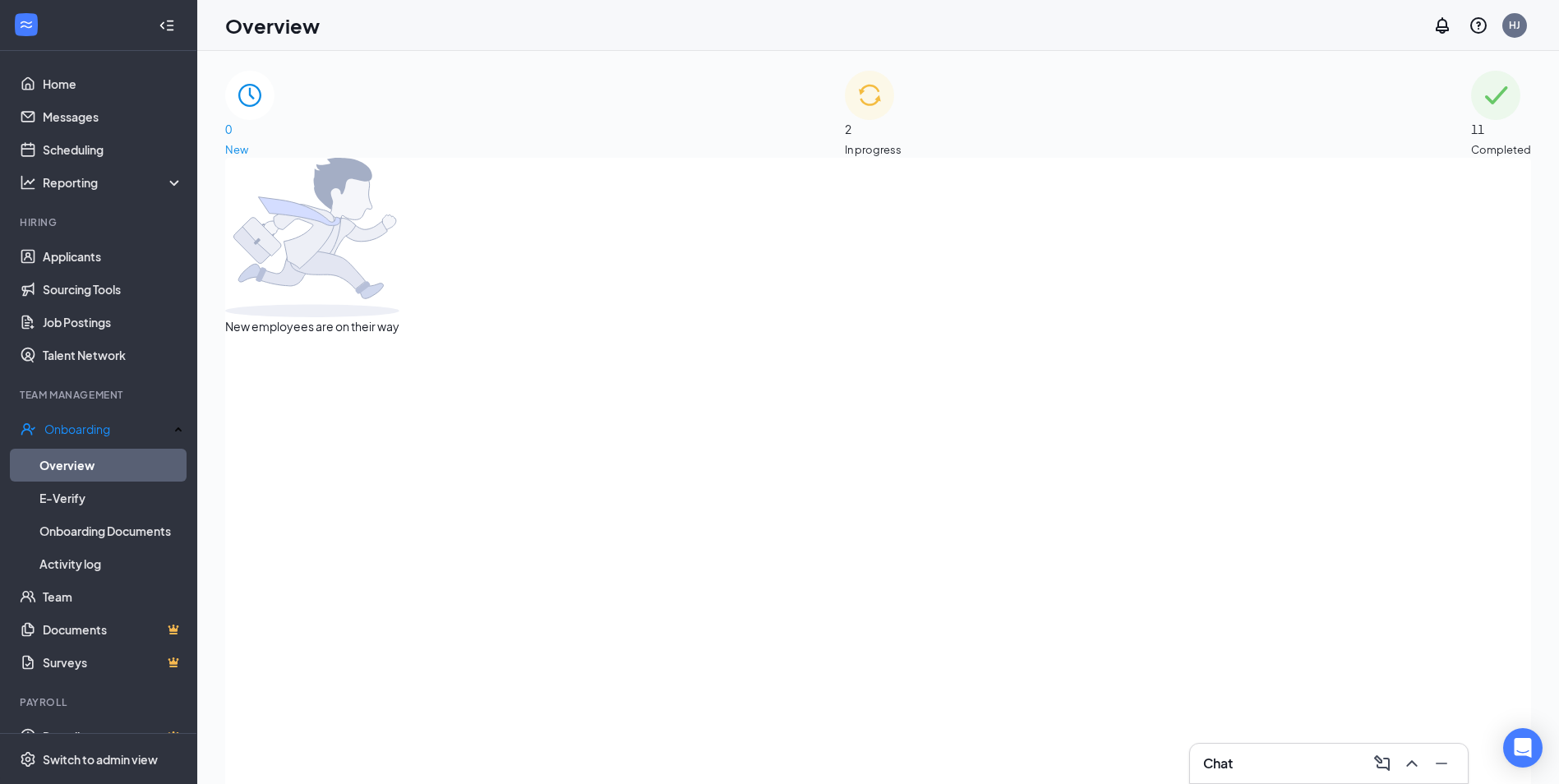
click at [894, 82] on div "2 In progress" at bounding box center [873, 114] width 56 height 87
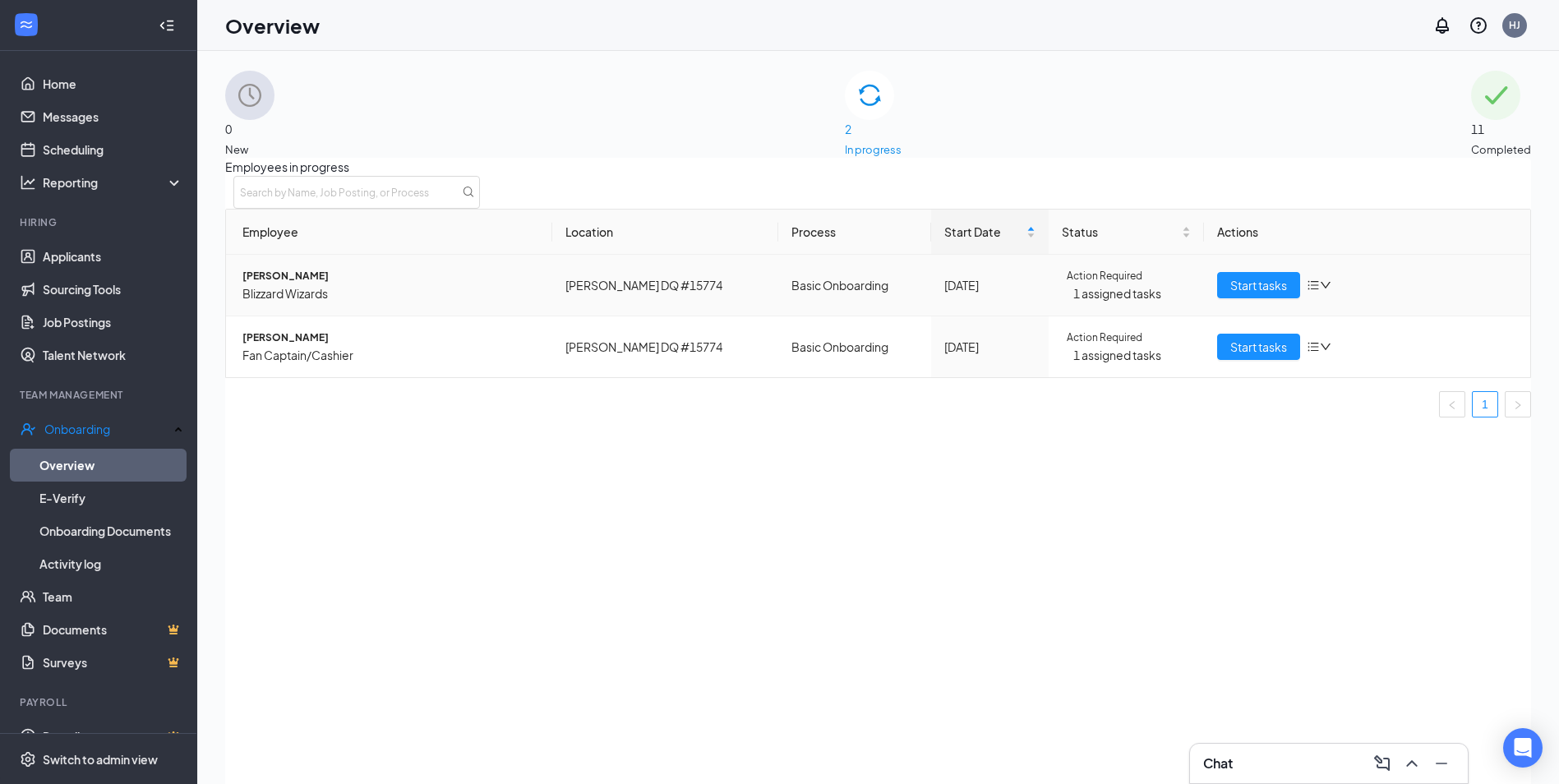
click at [1308, 290] on icon "bars" at bounding box center [1314, 286] width 11 height 9
click at [1356, 395] on div "Remove from onboarding" at bounding box center [1378, 386] width 140 height 18
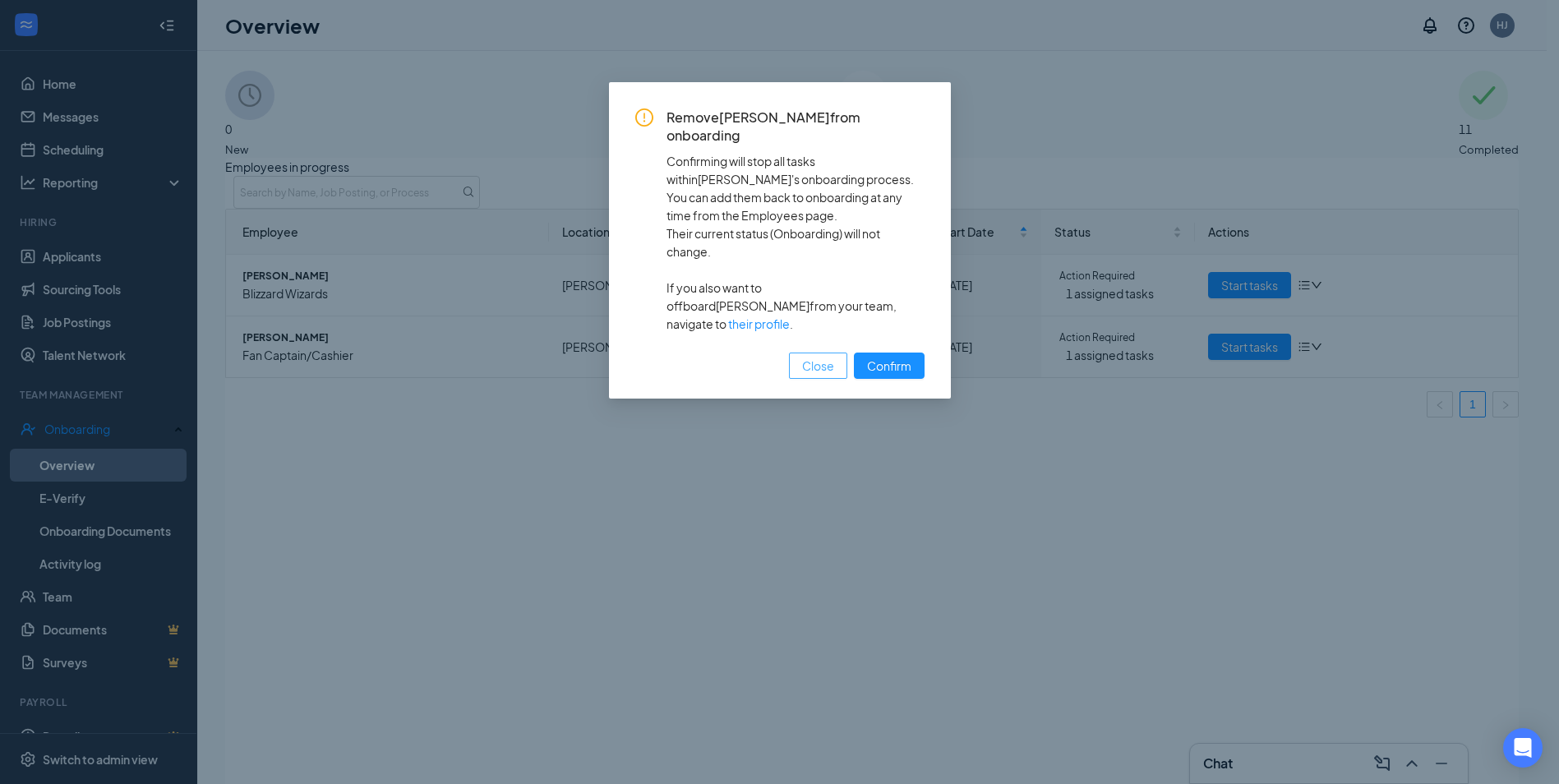
click at [825, 357] on span "Close" at bounding box center [817, 366] width 32 height 18
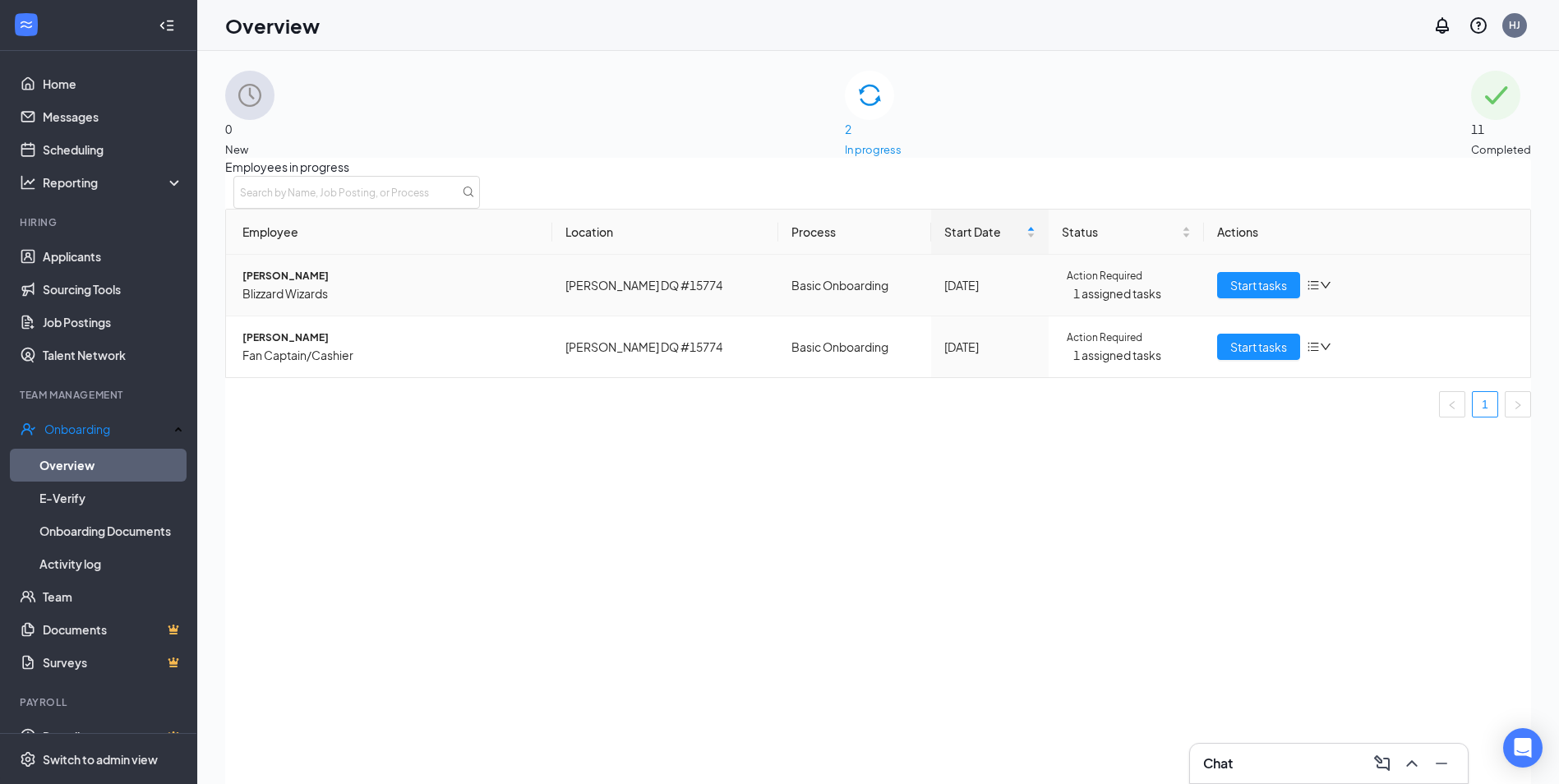
click at [1325, 299] on div "Start tasks" at bounding box center [1367, 285] width 300 height 26
click at [1320, 291] on icon "down" at bounding box center [1325, 285] width 11 height 11
click at [1011, 521] on div "Employees in progress Employee Location Process Start Date Status Actions [PERS…" at bounding box center [878, 498] width 1306 height 680
